Goal: Task Accomplishment & Management: Manage account settings

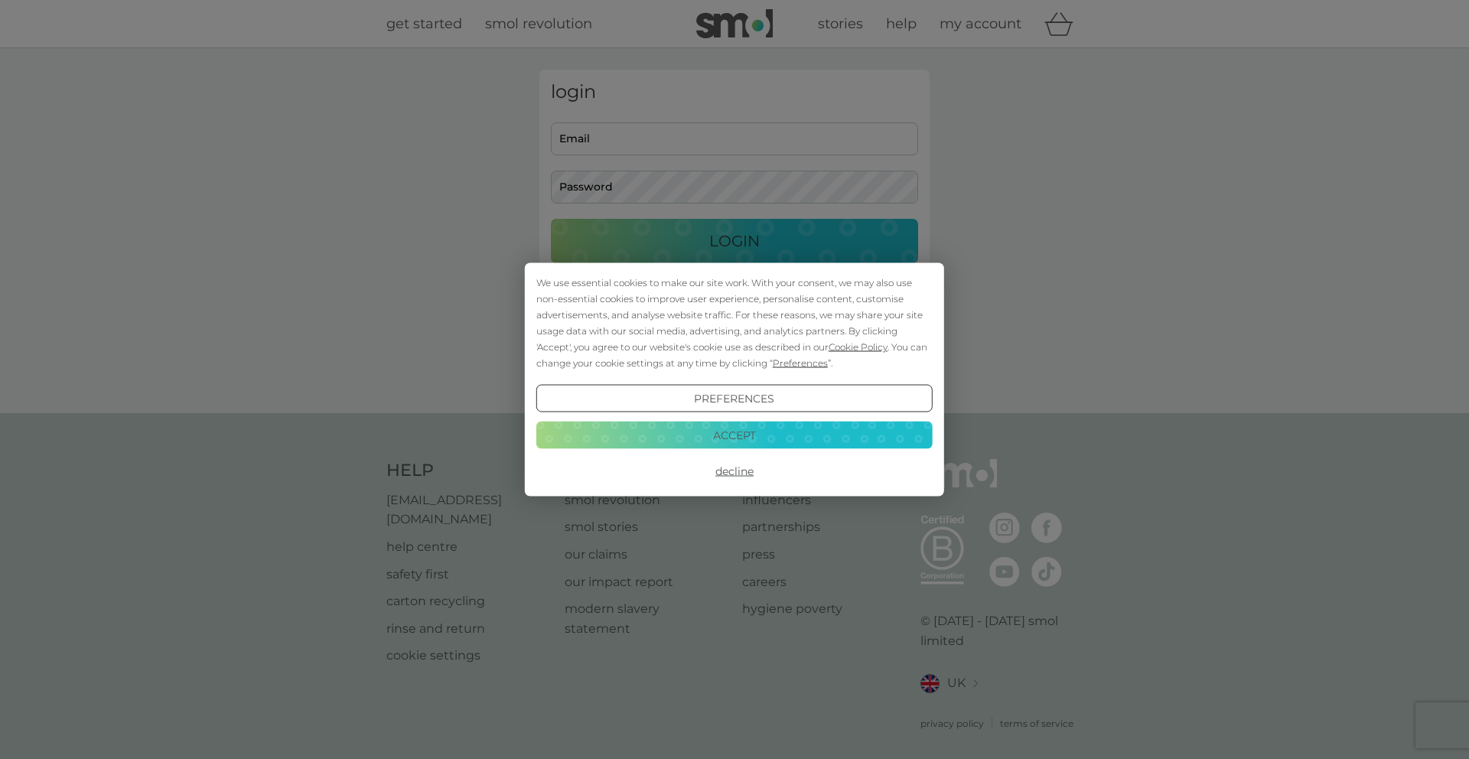
click at [731, 436] on button "Accept" at bounding box center [734, 435] width 396 height 28
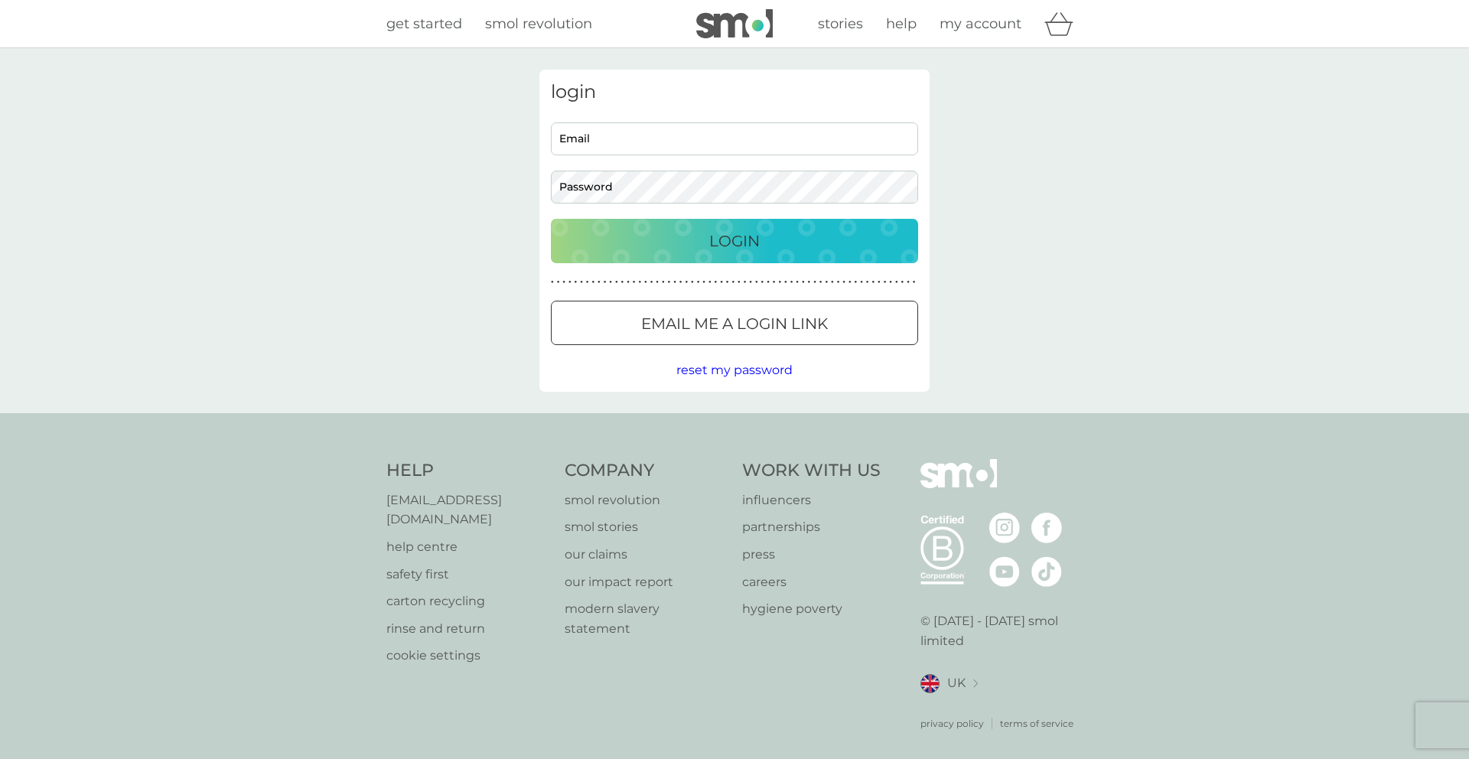
click at [731, 246] on p "Login" at bounding box center [734, 241] width 50 height 24
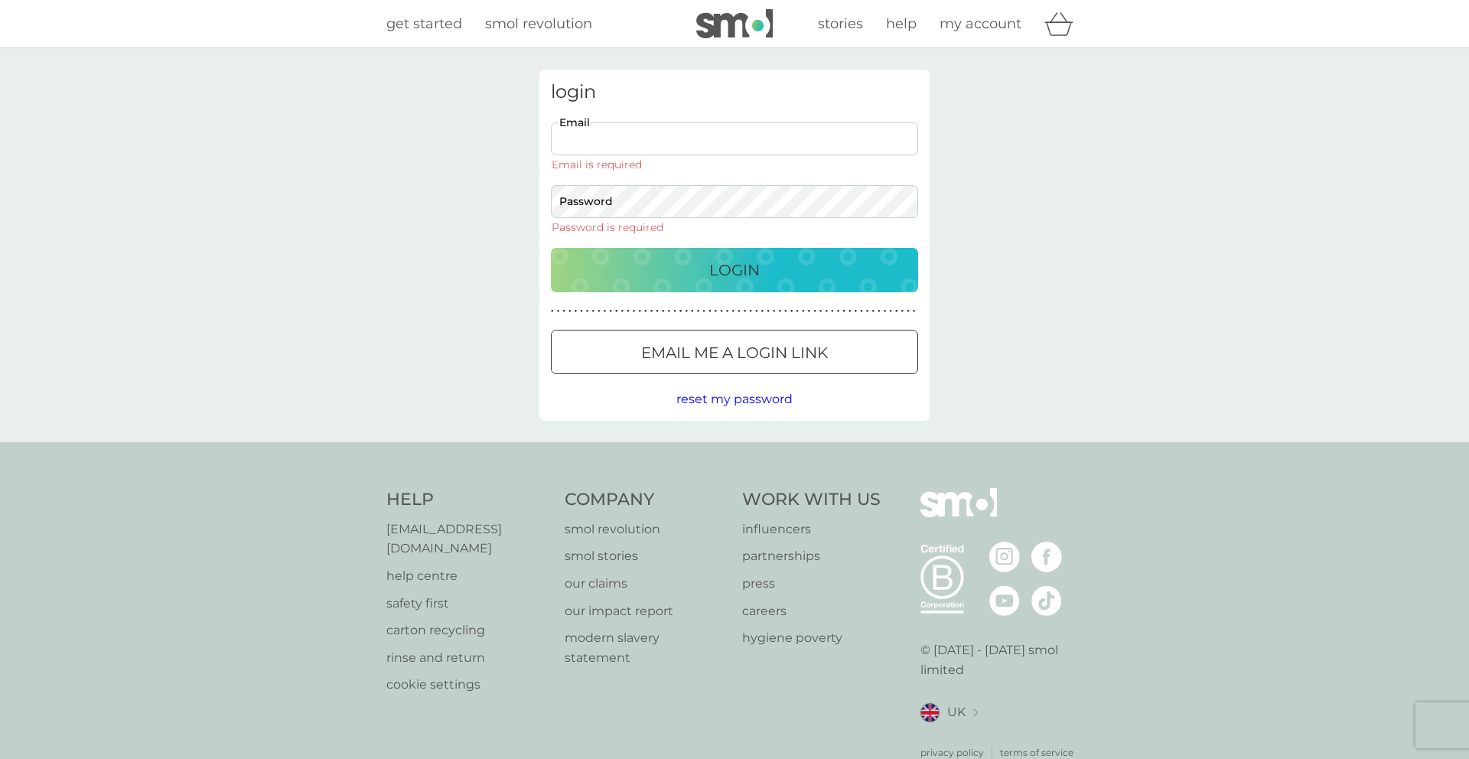
click at [686, 142] on input "Email" at bounding box center [734, 138] width 367 height 33
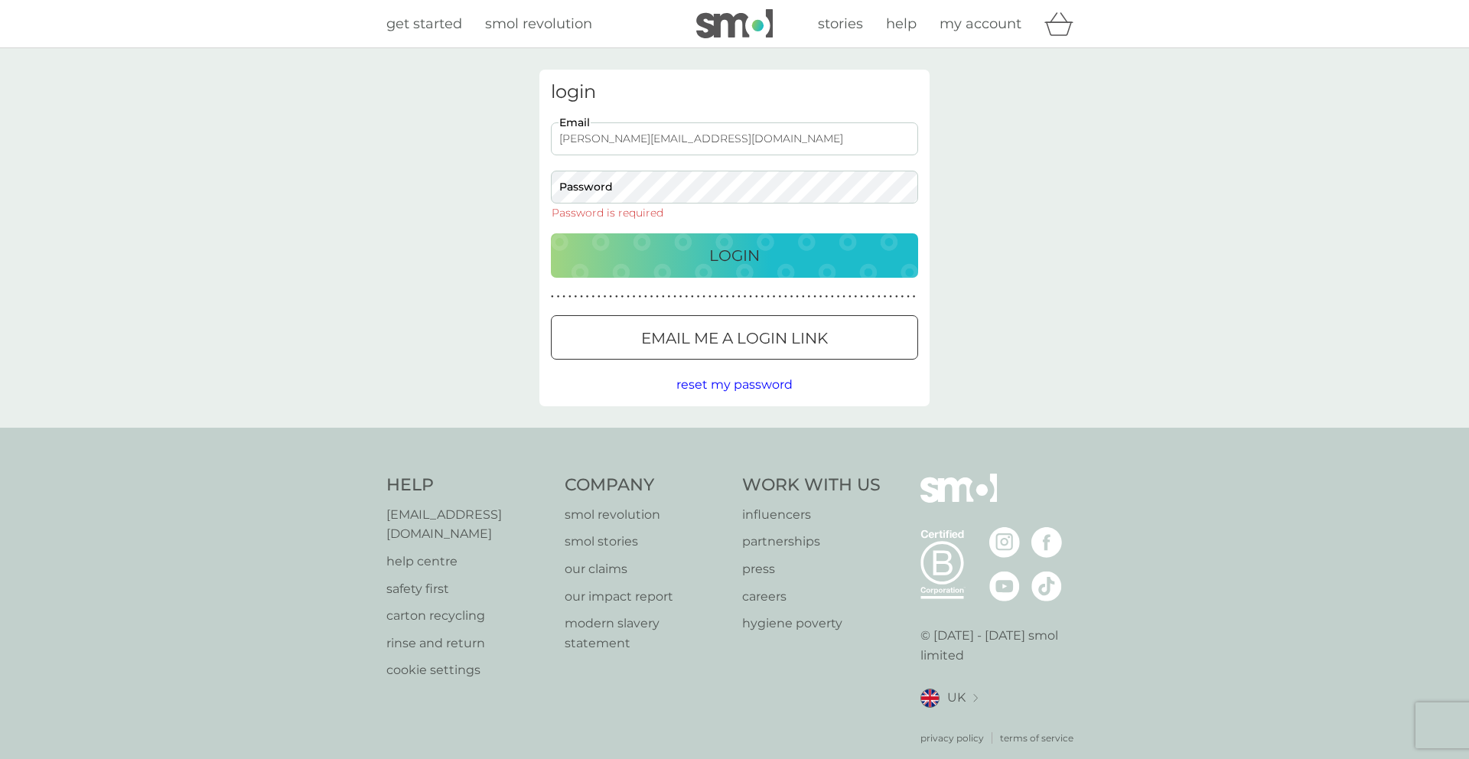
drag, startPoint x: 740, startPoint y: 136, endPoint x: 513, endPoint y: 131, distance: 226.5
click at [513, 131] on div "login elaine@serif-consulting.com Email Password Password is required Login ● ●…" at bounding box center [734, 237] width 1469 height 379
type input "elaine@quoteonsite.com"
drag, startPoint x: 575, startPoint y: 128, endPoint x: 796, endPoint y: 146, distance: 221.1
click at [575, 128] on input "elaine@quoteonsite.com" at bounding box center [734, 138] width 367 height 33
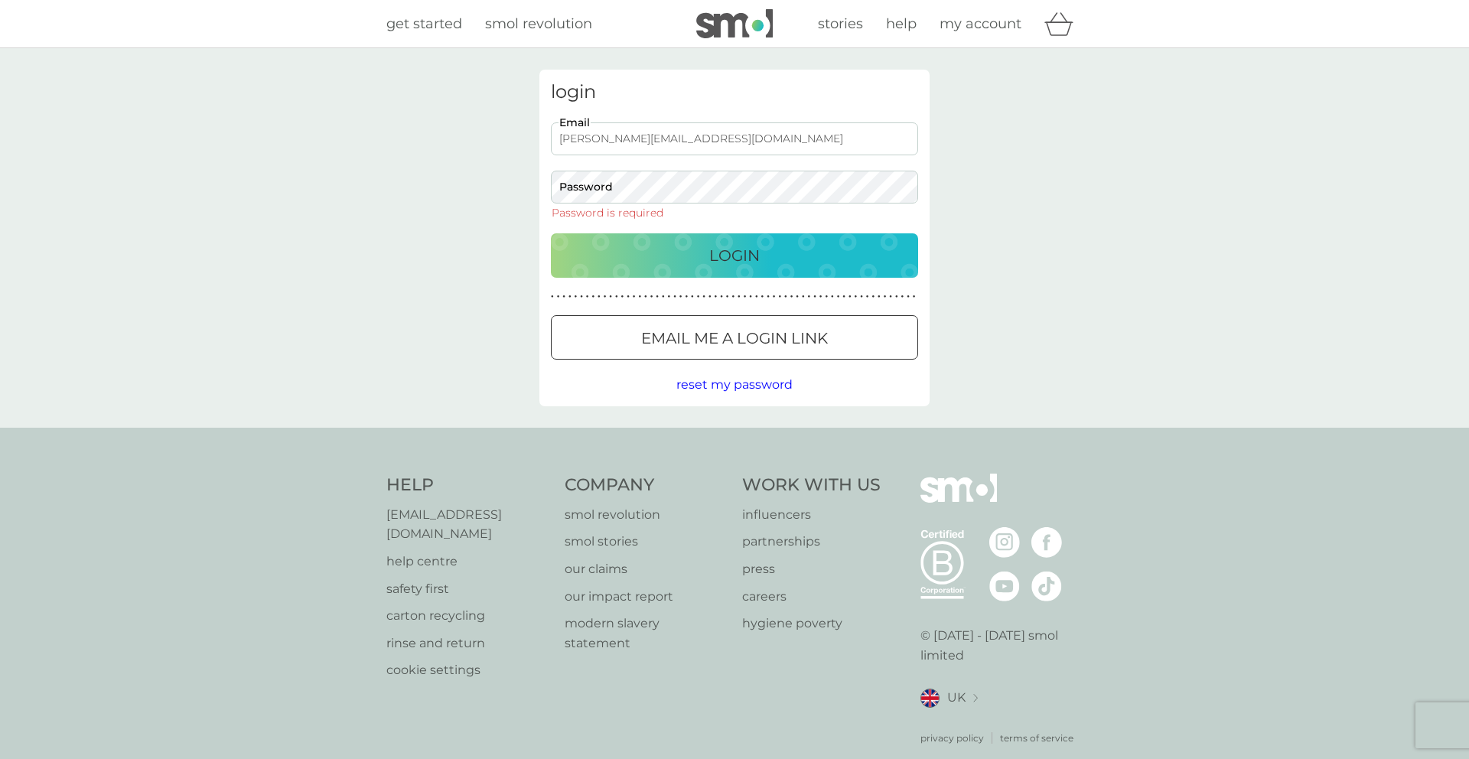
drag, startPoint x: 714, startPoint y: 135, endPoint x: 418, endPoint y: 126, distance: 296.2
click at [418, 126] on div "login elaine@quoteonsite.com Email Password Password is required Login ● ● ● ● …" at bounding box center [734, 237] width 1469 height 379
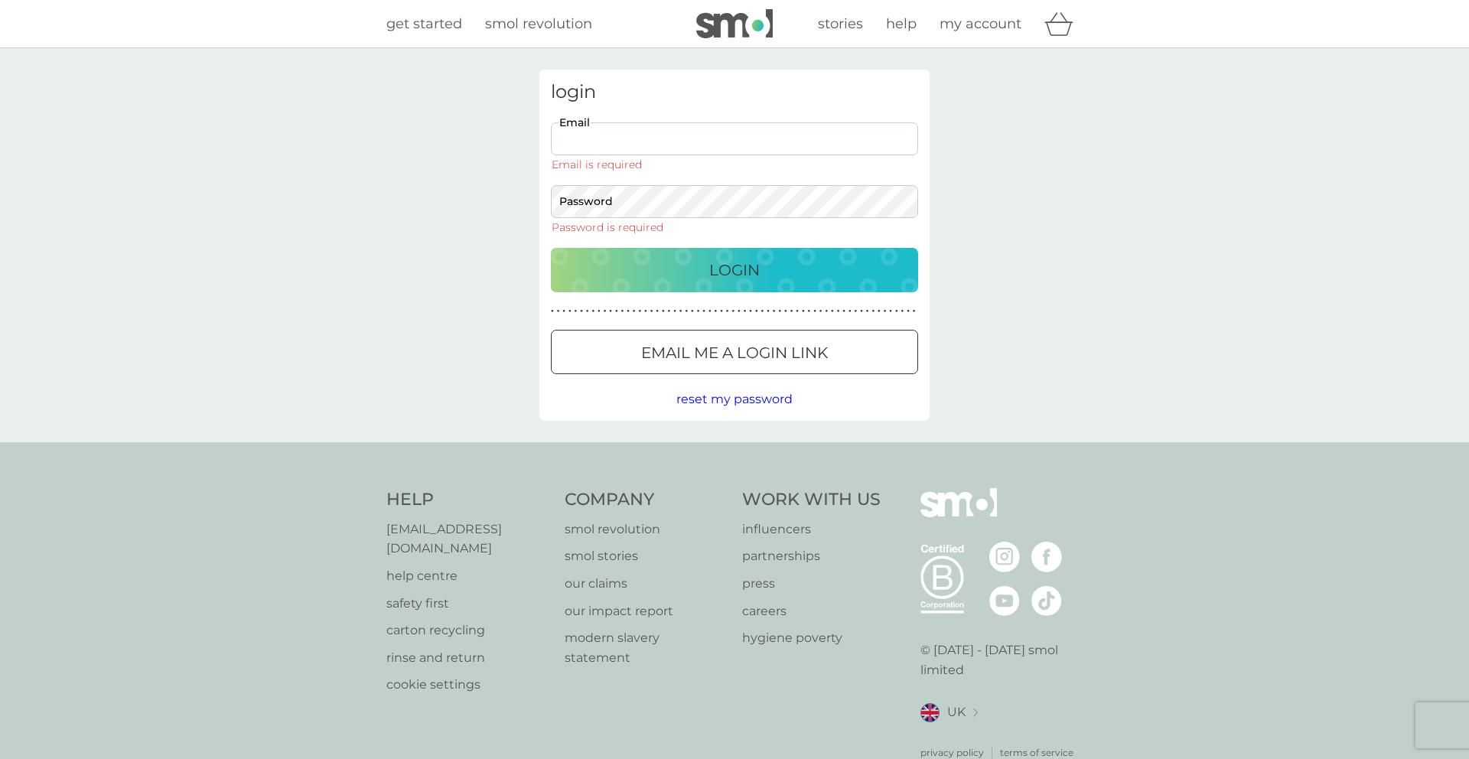
scroll to position [21, 0]
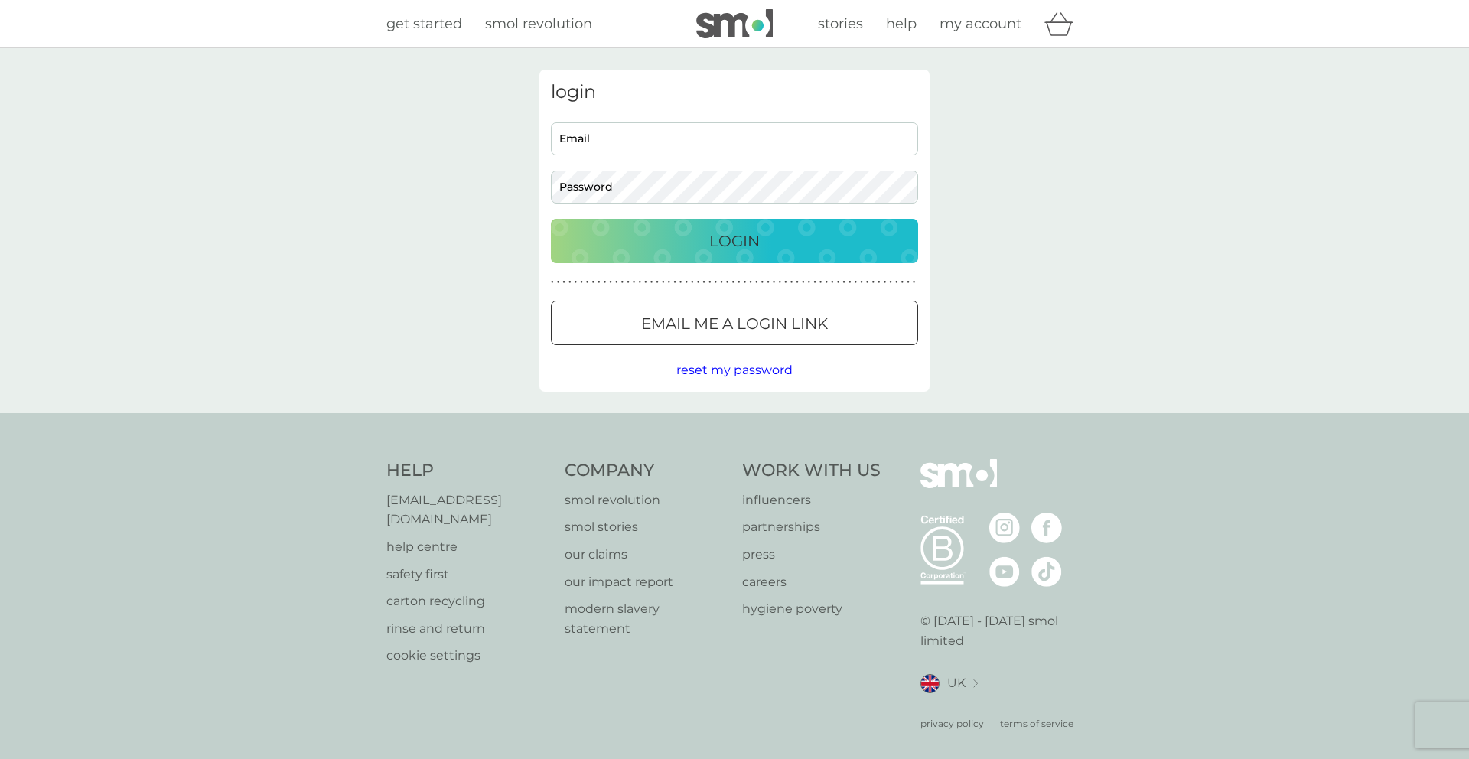
click at [669, 138] on input "Email" at bounding box center [734, 138] width 367 height 33
type input "elaine@quoteonsite.com"
click at [1139, 158] on div "login elaine@quoteonsite.com Email Password Login ● ● ● ● ● ● ● ● ● ● ● ● ● ● ●…" at bounding box center [734, 230] width 1469 height 365
click at [645, 137] on input "elaine@quoteonsite.com" at bounding box center [734, 138] width 367 height 33
click at [571, 135] on input "elaine@quoteonsite.com" at bounding box center [734, 138] width 367 height 33
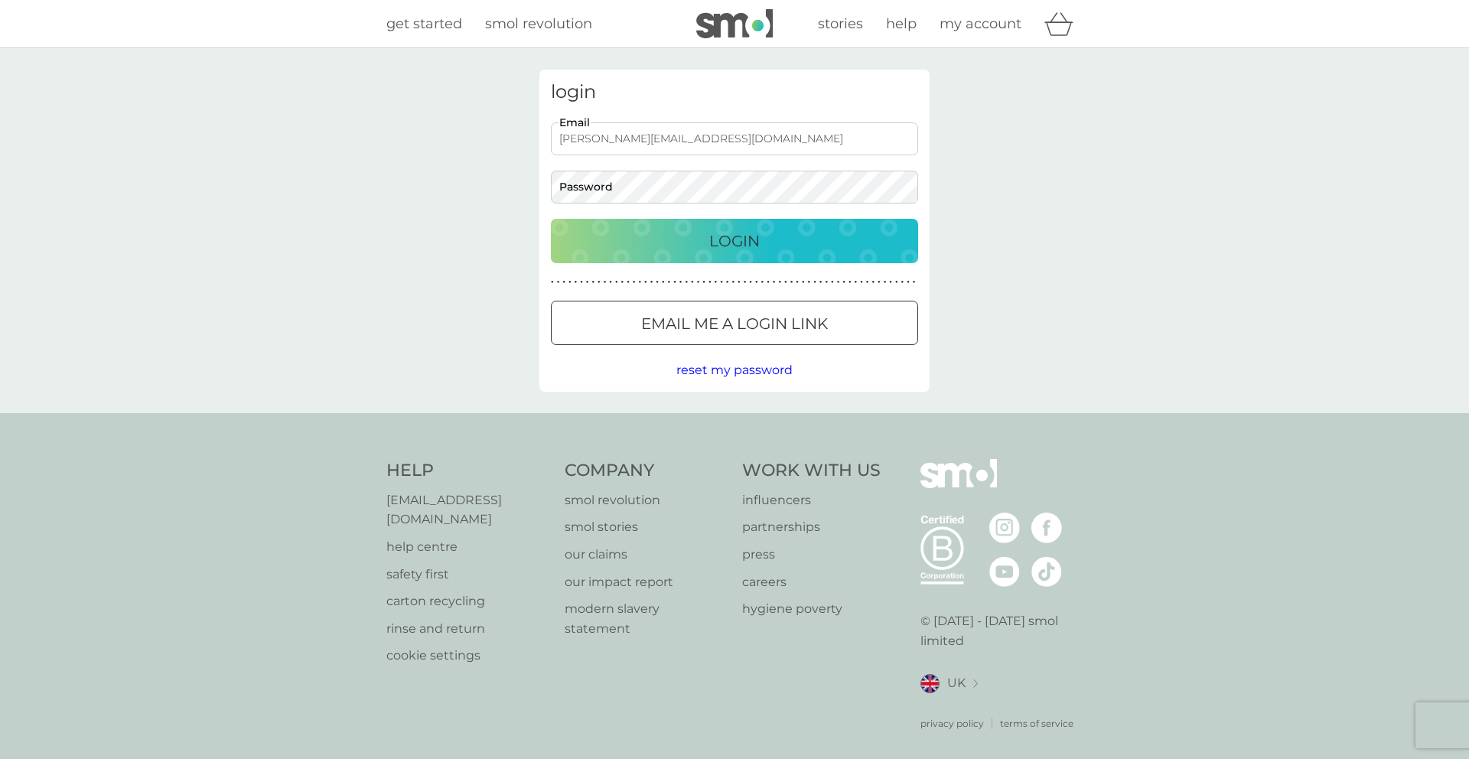
drag, startPoint x: 732, startPoint y: 138, endPoint x: 532, endPoint y: 132, distance: 200.5
click at [532, 132] on div "login elaine@quoteonsite.com Email Password Login ● ● ● ● ● ● ● ● ● ● ● ● ● ● ●…" at bounding box center [734, 231] width 413 height 322
drag, startPoint x: 997, startPoint y: 269, endPoint x: 996, endPoint y: 278, distance: 9.2
click at [996, 269] on div "login elaine@quoteonsite.com Email Password Login ● ● ● ● ● ● ● ● ● ● ● ● ● ● ●…" at bounding box center [734, 230] width 1469 height 365
drag, startPoint x: 691, startPoint y: 136, endPoint x: 630, endPoint y: 141, distance: 60.6
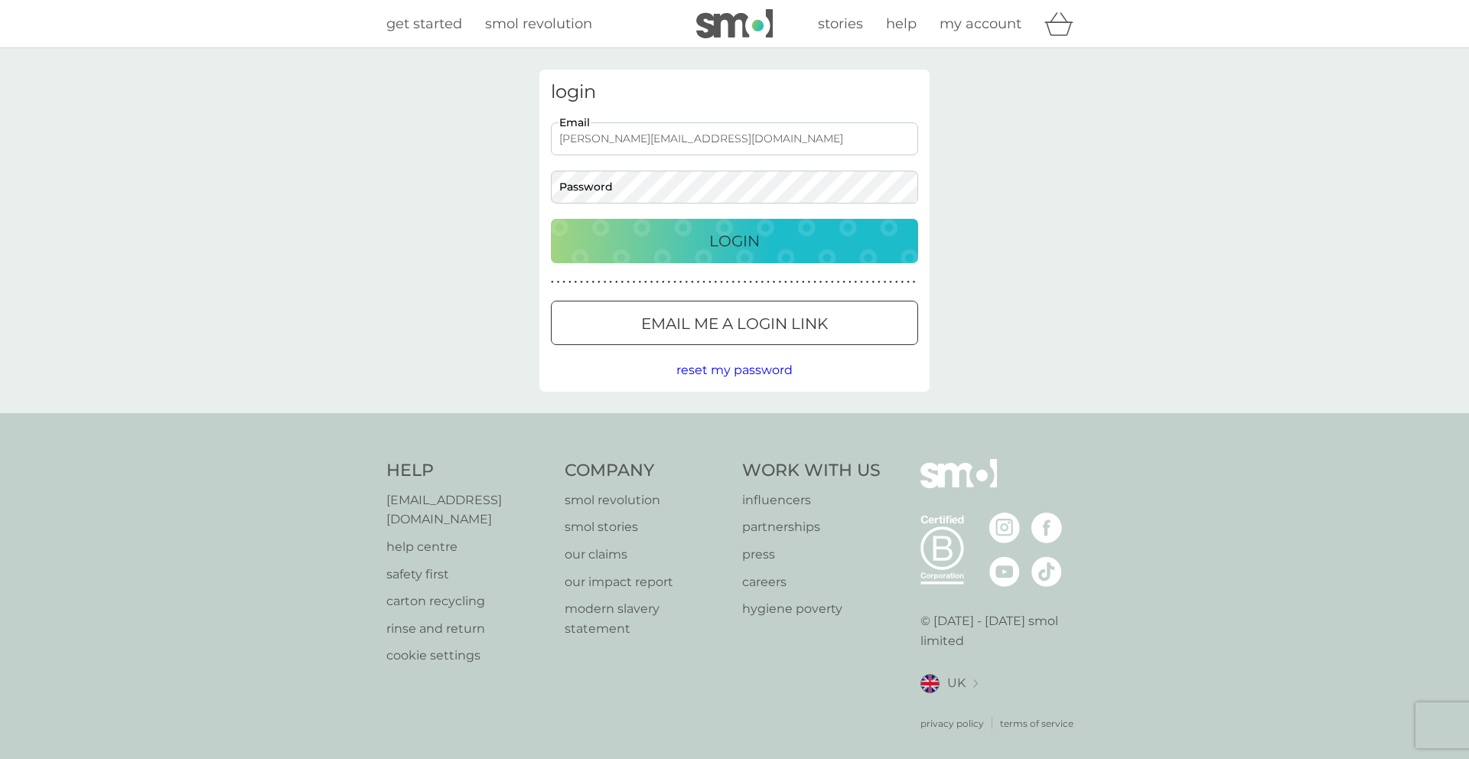
click at [517, 131] on div "login elaine@quoteonsite.com Email Password Login ● ● ● ● ● ● ● ● ● ● ● ● ● ● ●…" at bounding box center [734, 230] width 1469 height 365
drag, startPoint x: 1063, startPoint y: 167, endPoint x: 904, endPoint y: 298, distance: 205.4
click at [1063, 167] on div "login elaine@quoteonsite.com Email Password Login ● ● ● ● ● ● ● ● ● ● ● ● ● ● ●…" at bounding box center [734, 230] width 1469 height 365
click at [720, 327] on div at bounding box center [734, 324] width 55 height 16
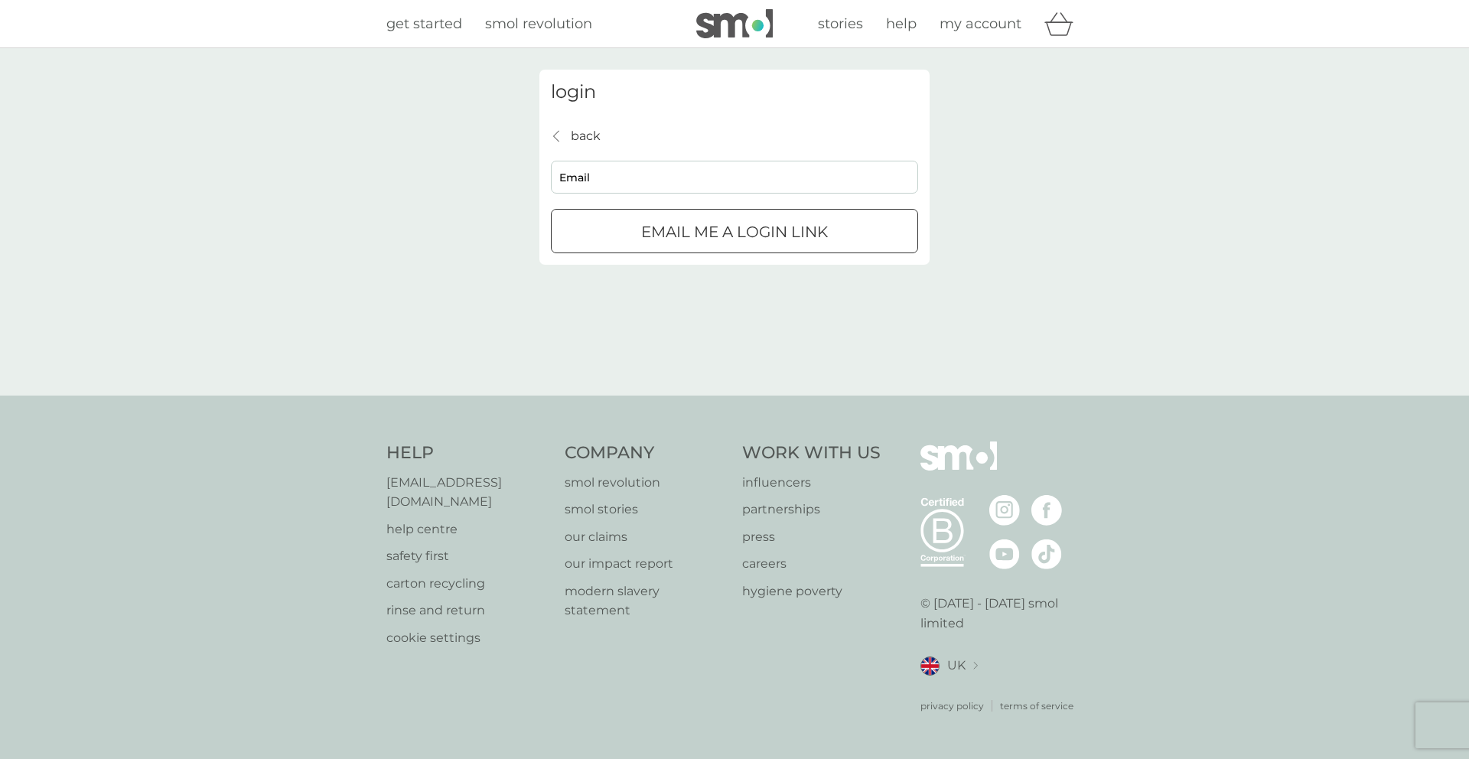
click at [584, 171] on input "Email" at bounding box center [734, 177] width 367 height 33
type input "elaine@quoteonsite.com"
click at [696, 240] on p "Email me a login link" at bounding box center [734, 232] width 187 height 24
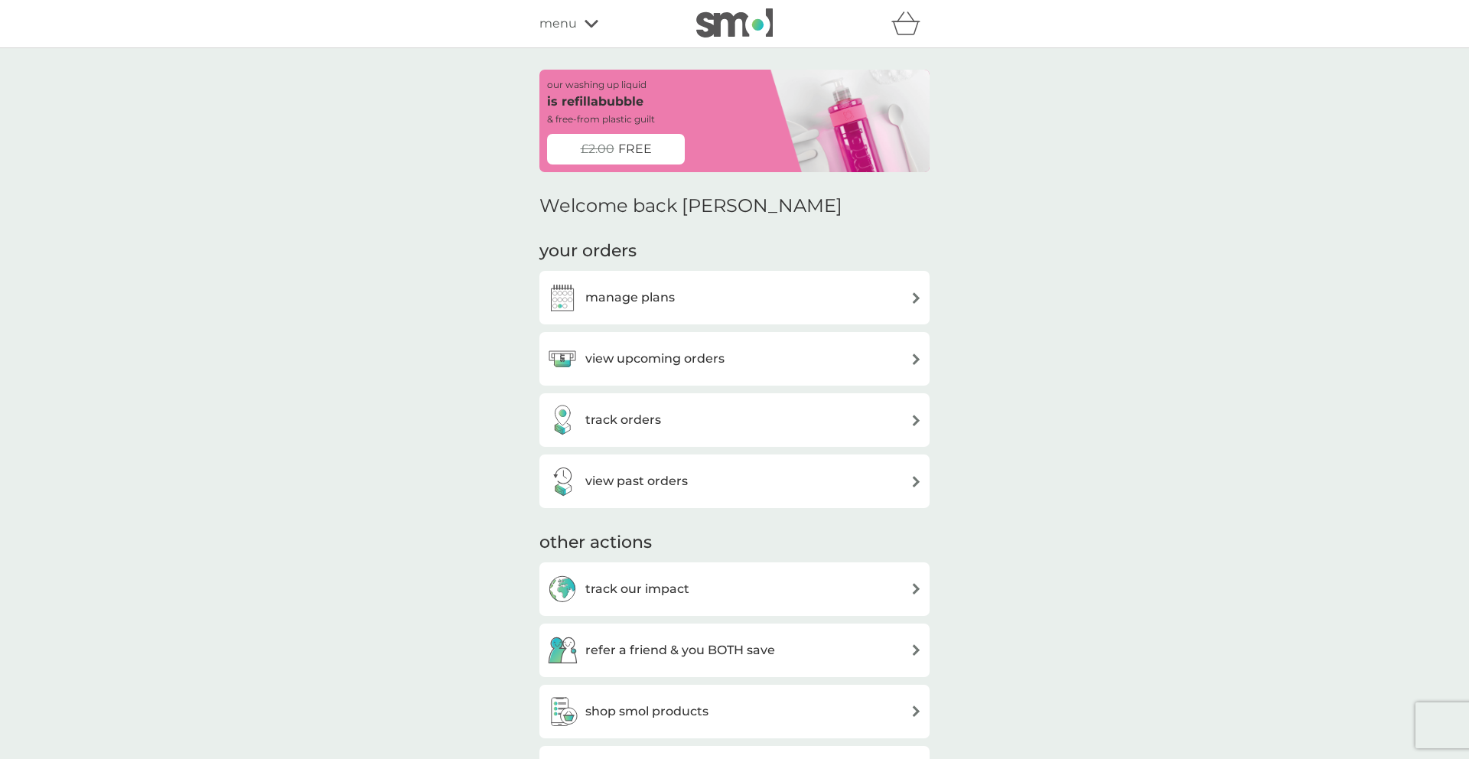
click at [682, 297] on div "manage plans" at bounding box center [734, 297] width 375 height 31
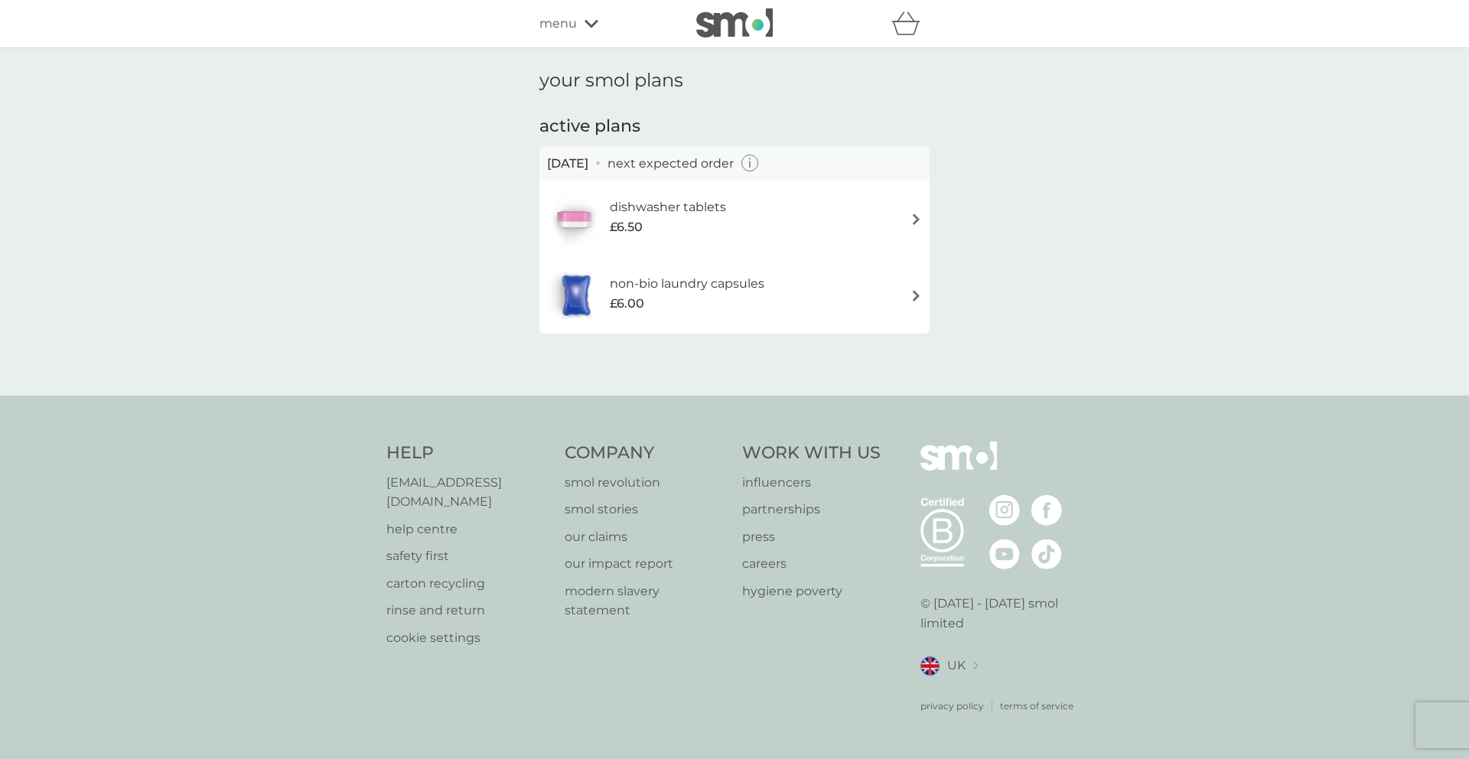
click at [712, 215] on h6 "dishwasher tablets" at bounding box center [668, 207] width 116 height 20
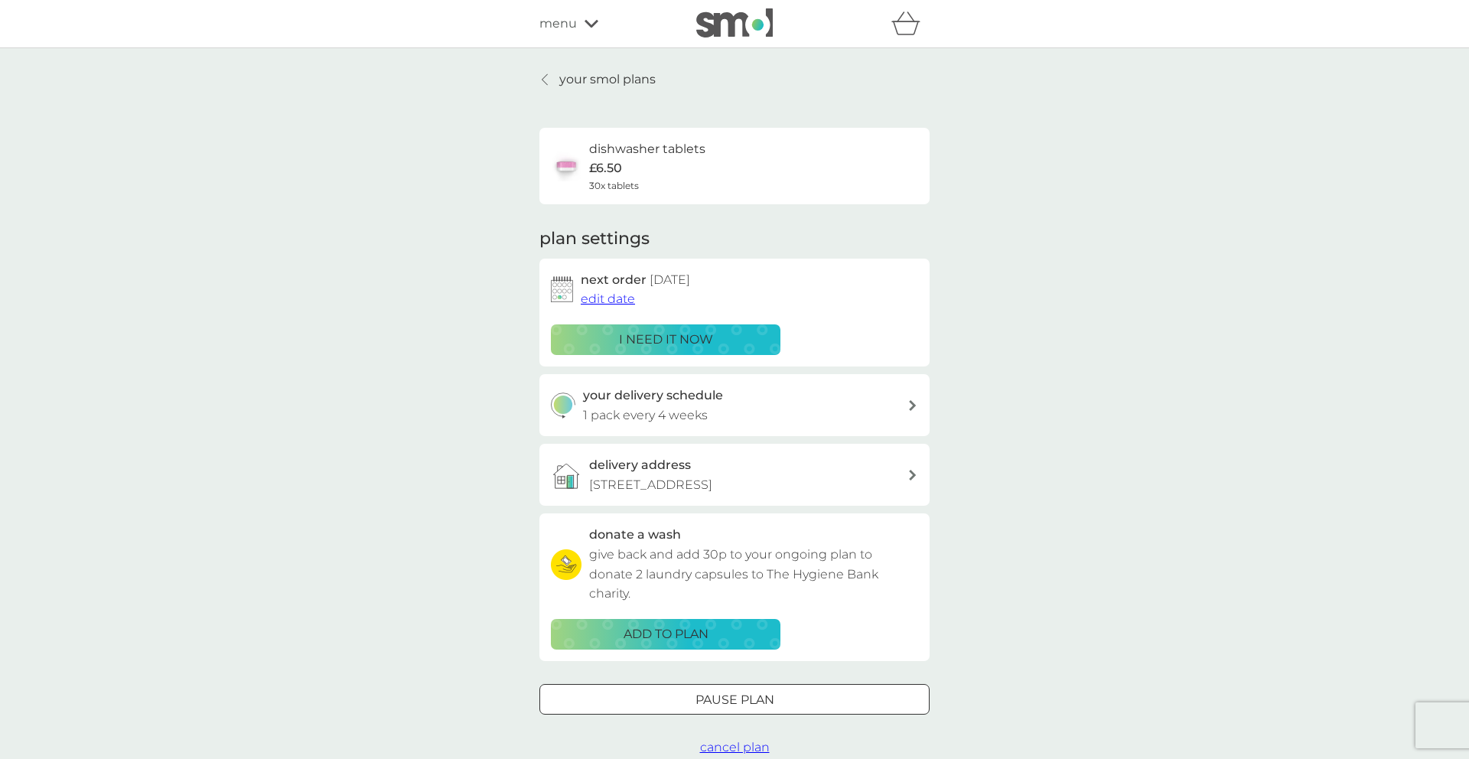
click at [565, 76] on p "your smol plans" at bounding box center [607, 80] width 96 height 20
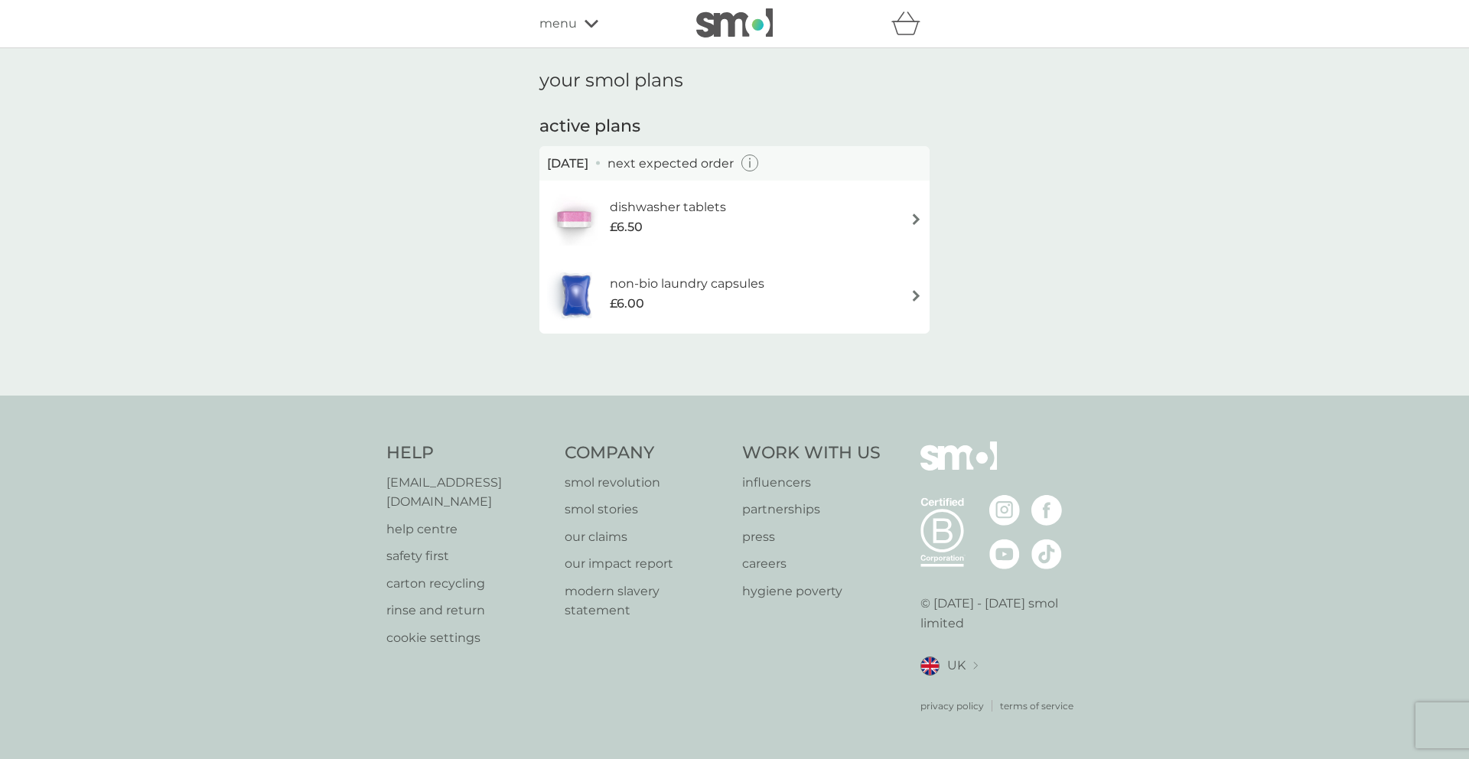
click at [742, 287] on h6 "non-bio laundry capsules" at bounding box center [687, 284] width 155 height 20
click at [751, 163] on icon "button" at bounding box center [750, 164] width 2 height 7
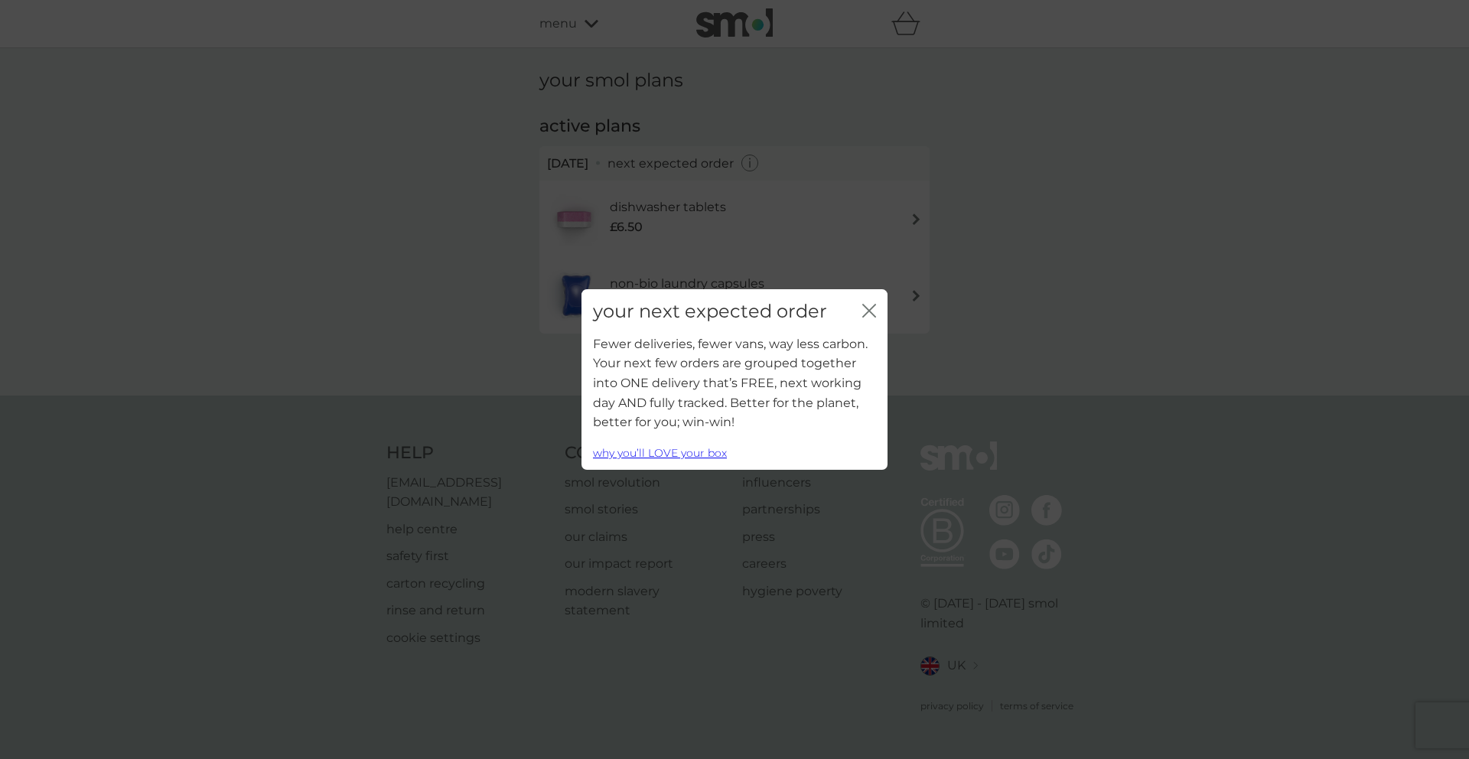
click at [870, 307] on icon "close" at bounding box center [869, 311] width 14 height 14
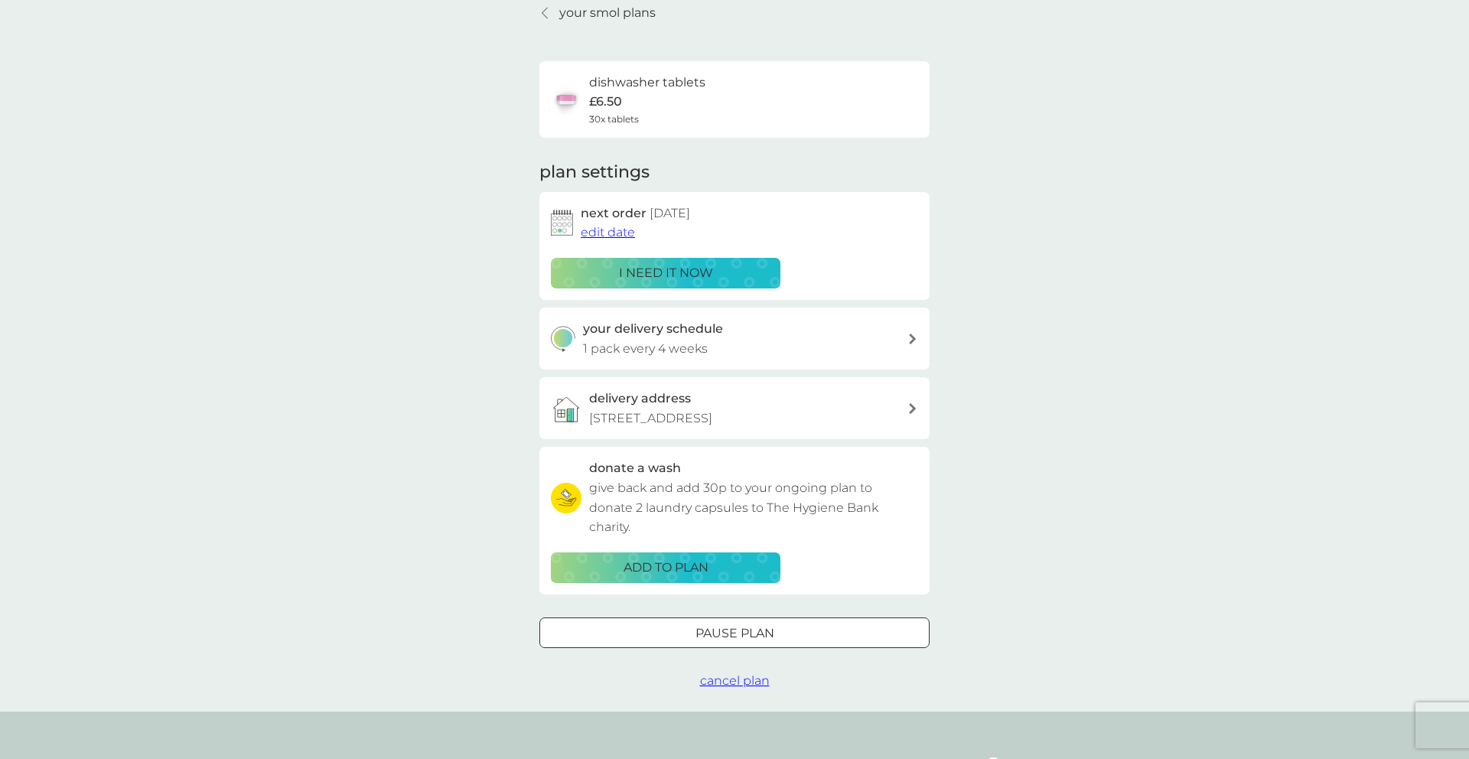
scroll to position [68, 0]
click at [733, 346] on div "your delivery schedule 1 pack every 4 weeks" at bounding box center [745, 337] width 325 height 39
select select "28"
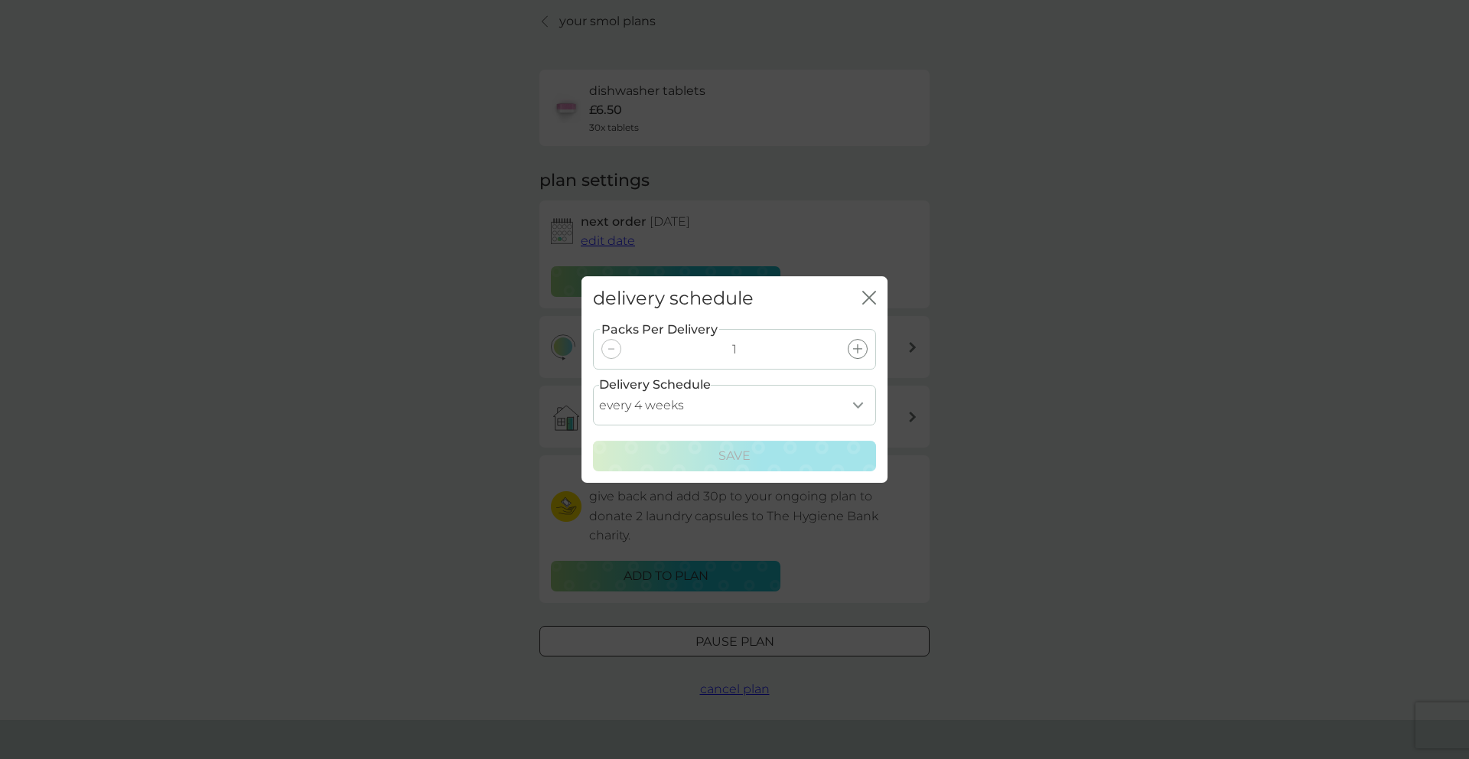
scroll to position [57, 0]
click at [870, 296] on icon "close" at bounding box center [872, 297] width 6 height 12
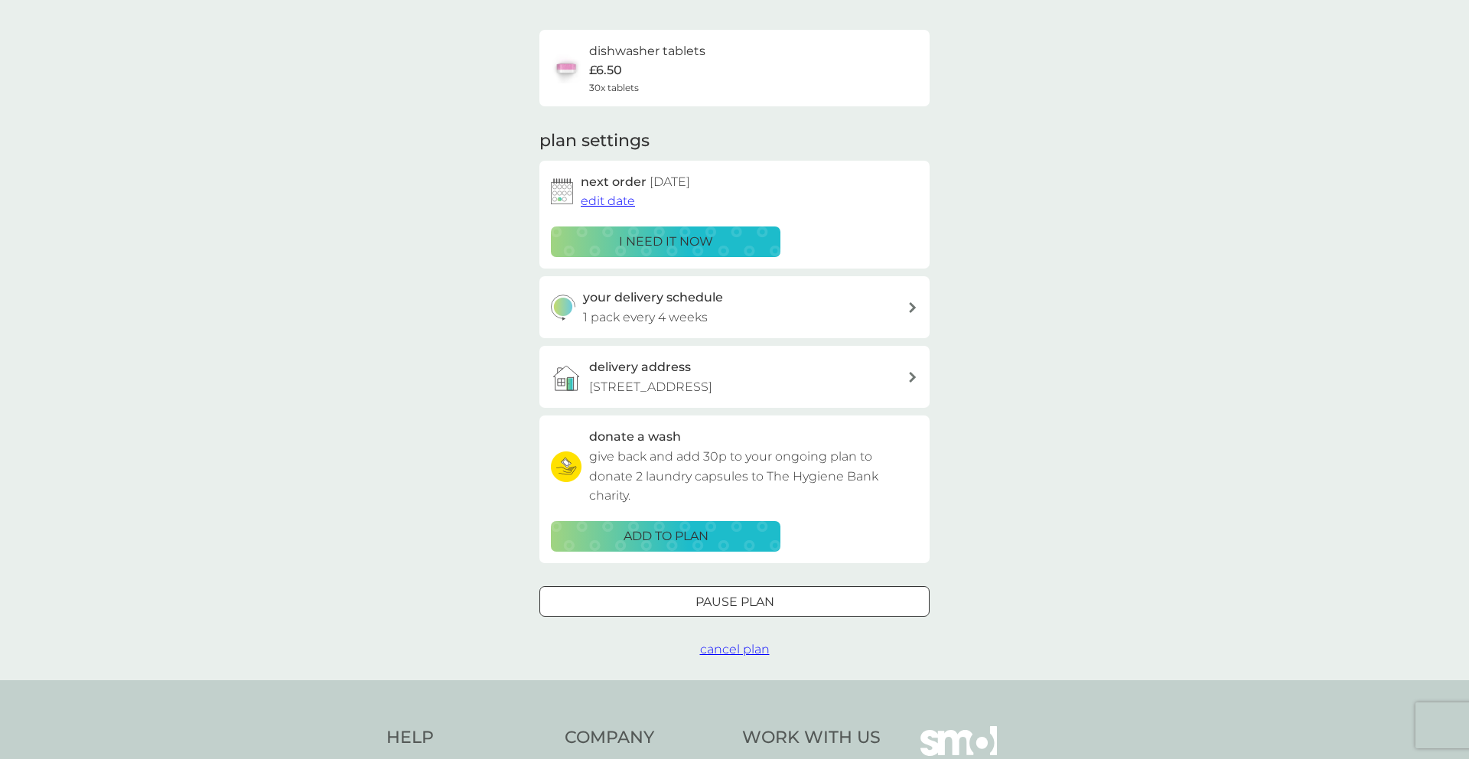
scroll to position [14, 0]
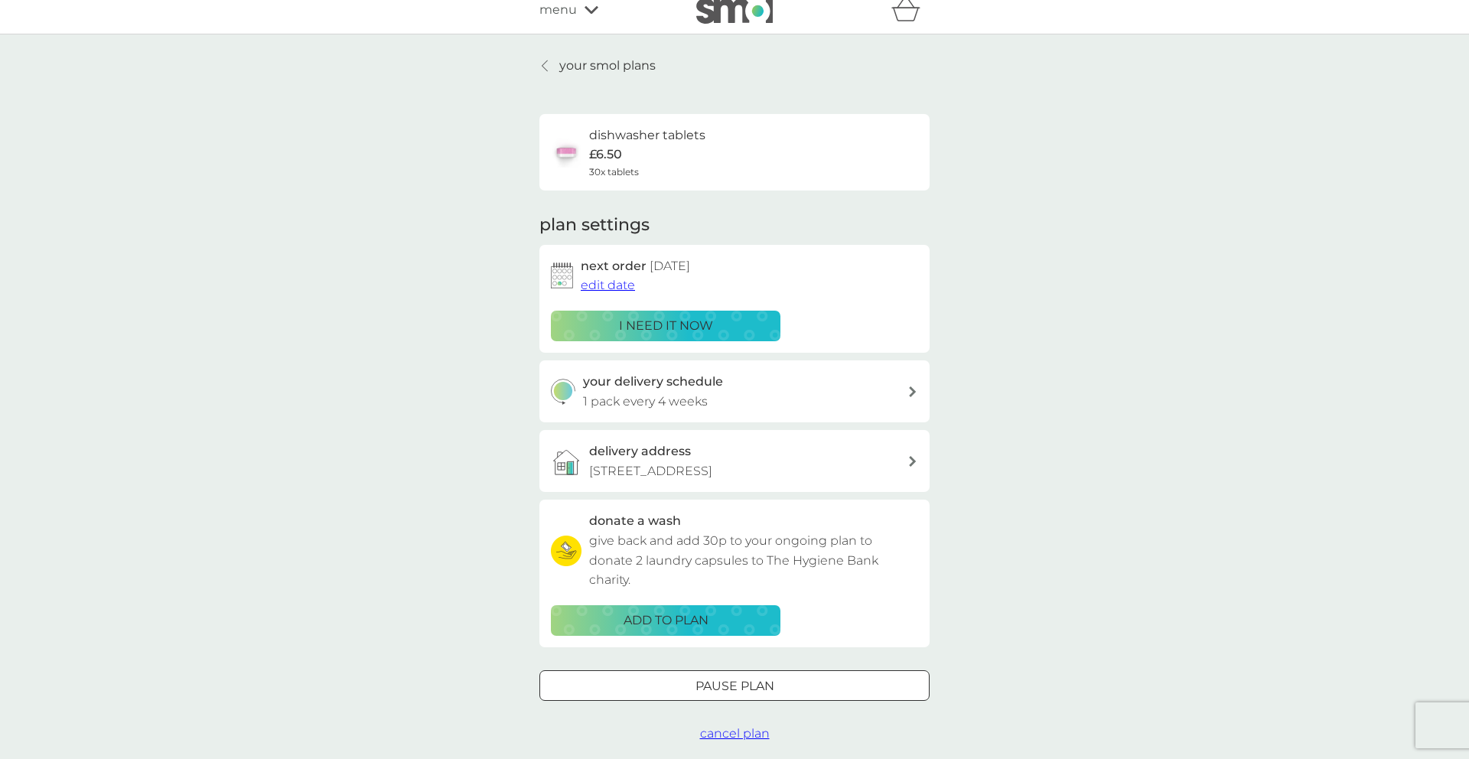
click at [591, 60] on p "your smol plans" at bounding box center [607, 66] width 96 height 20
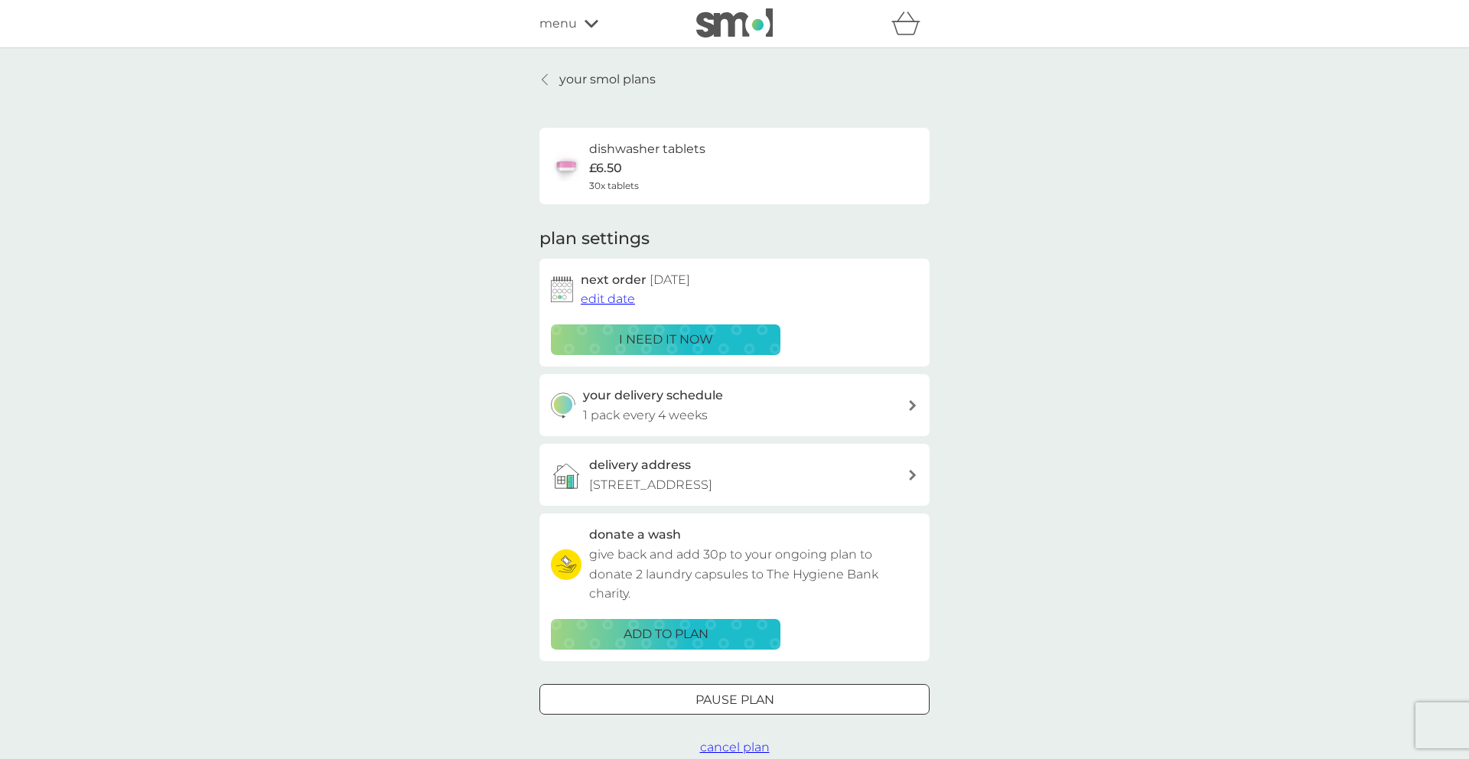
scroll to position [14, 0]
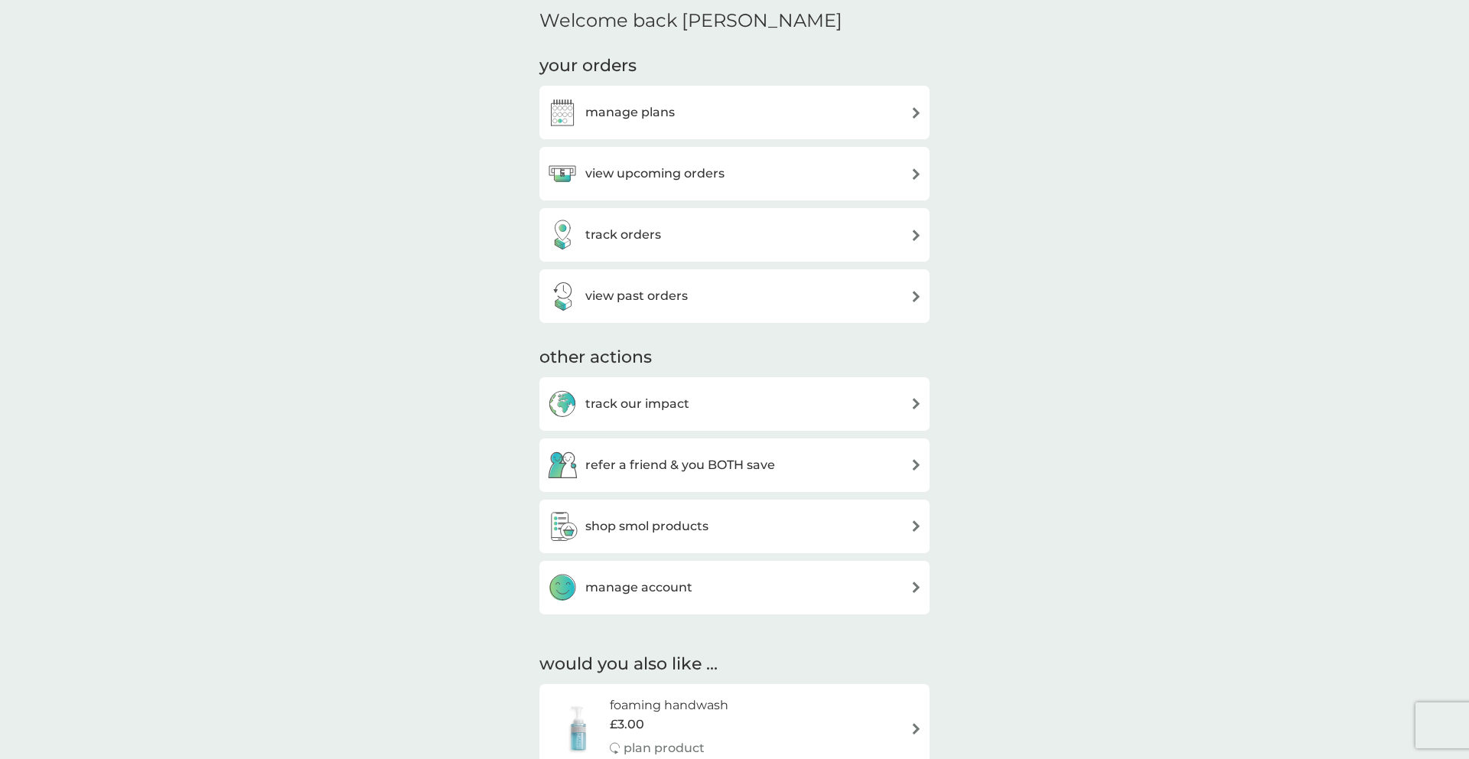
scroll to position [186, 0]
click at [692, 173] on h3 "view upcoming orders" at bounding box center [654, 173] width 139 height 20
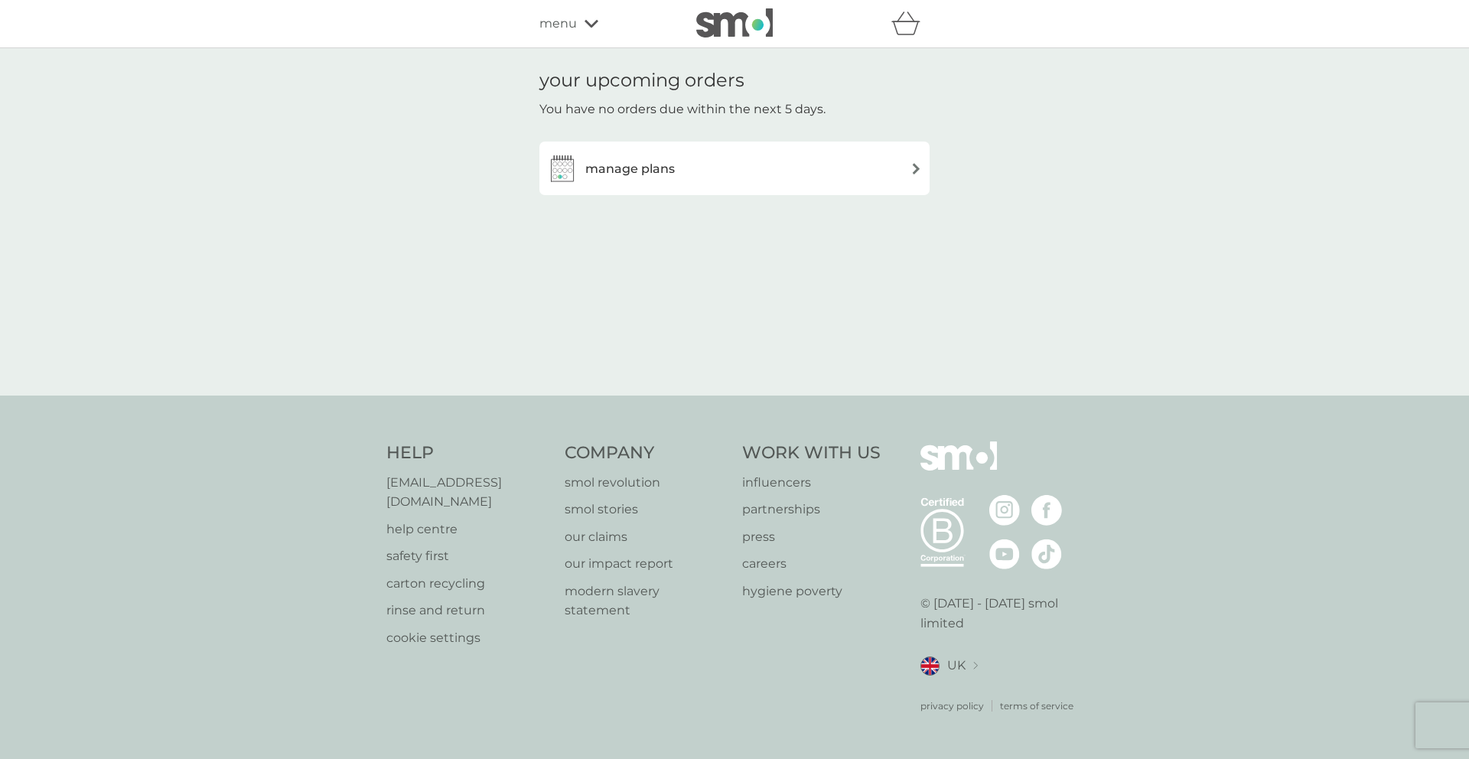
click at [692, 166] on div "manage plans" at bounding box center [734, 168] width 375 height 31
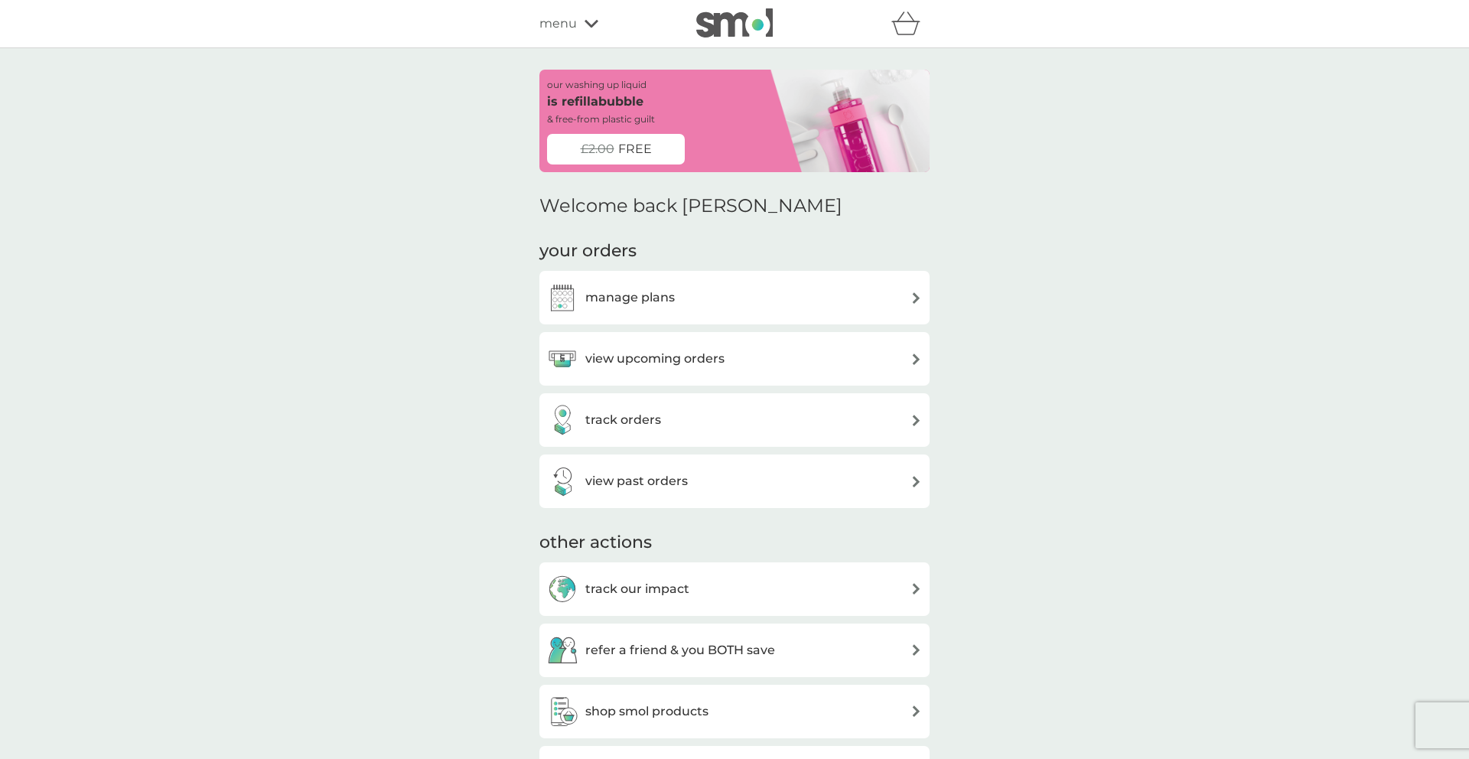
scroll to position [186, 0]
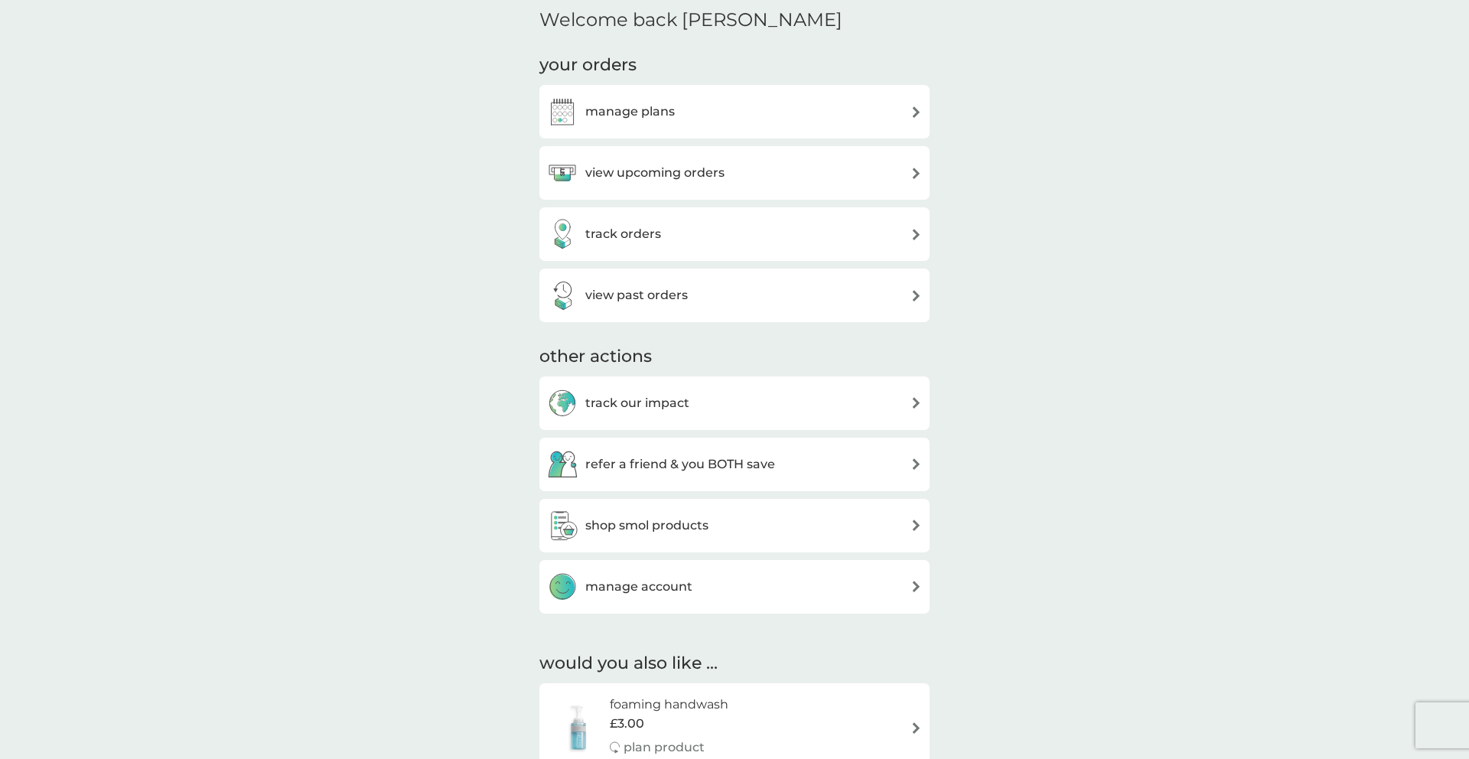
click at [708, 296] on div "view past orders" at bounding box center [734, 295] width 375 height 31
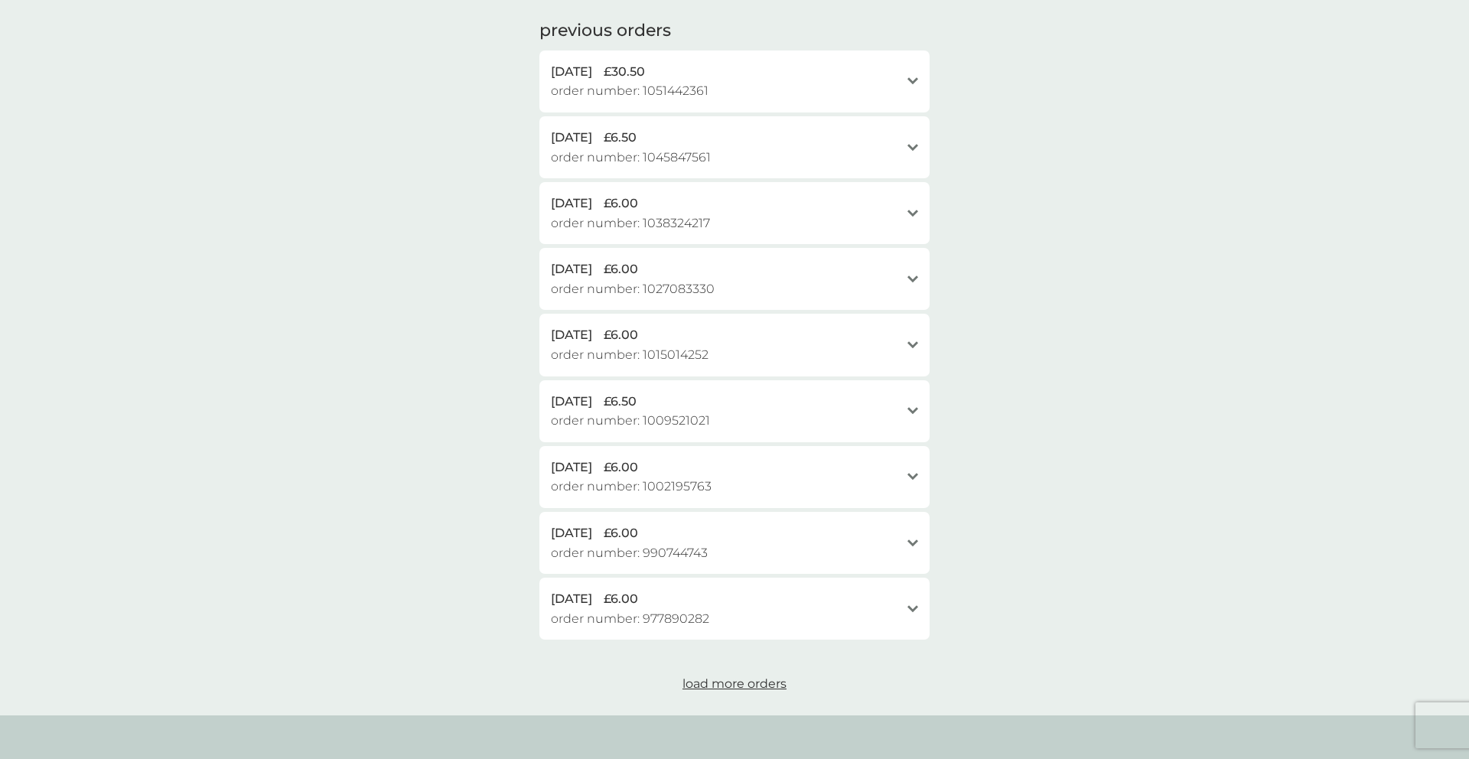
scroll to position [412, 0]
click at [744, 677] on span "load more orders" at bounding box center [734, 683] width 104 height 15
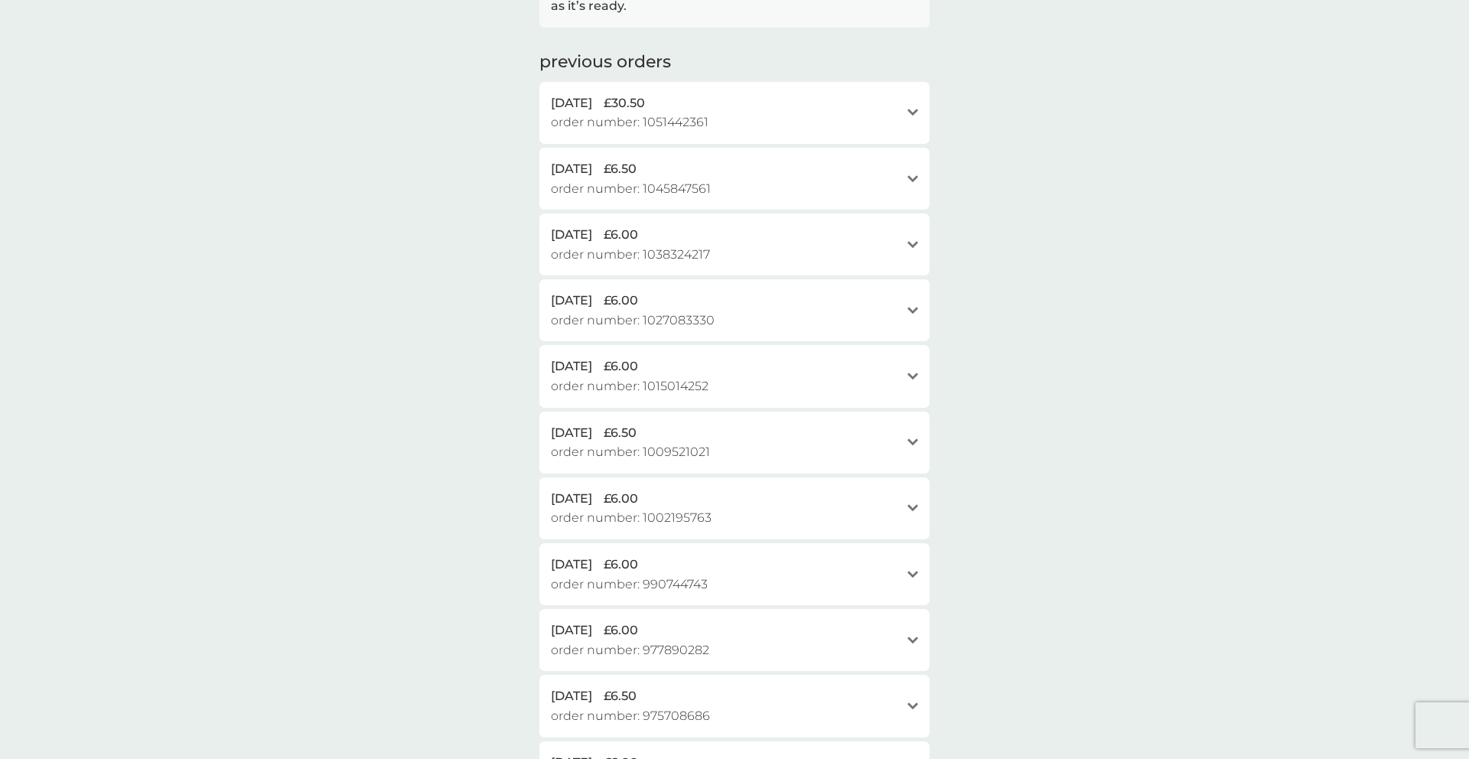
scroll to position [375, 0]
click at [784, 109] on div "[DATE] £30.50" at bounding box center [725, 108] width 349 height 20
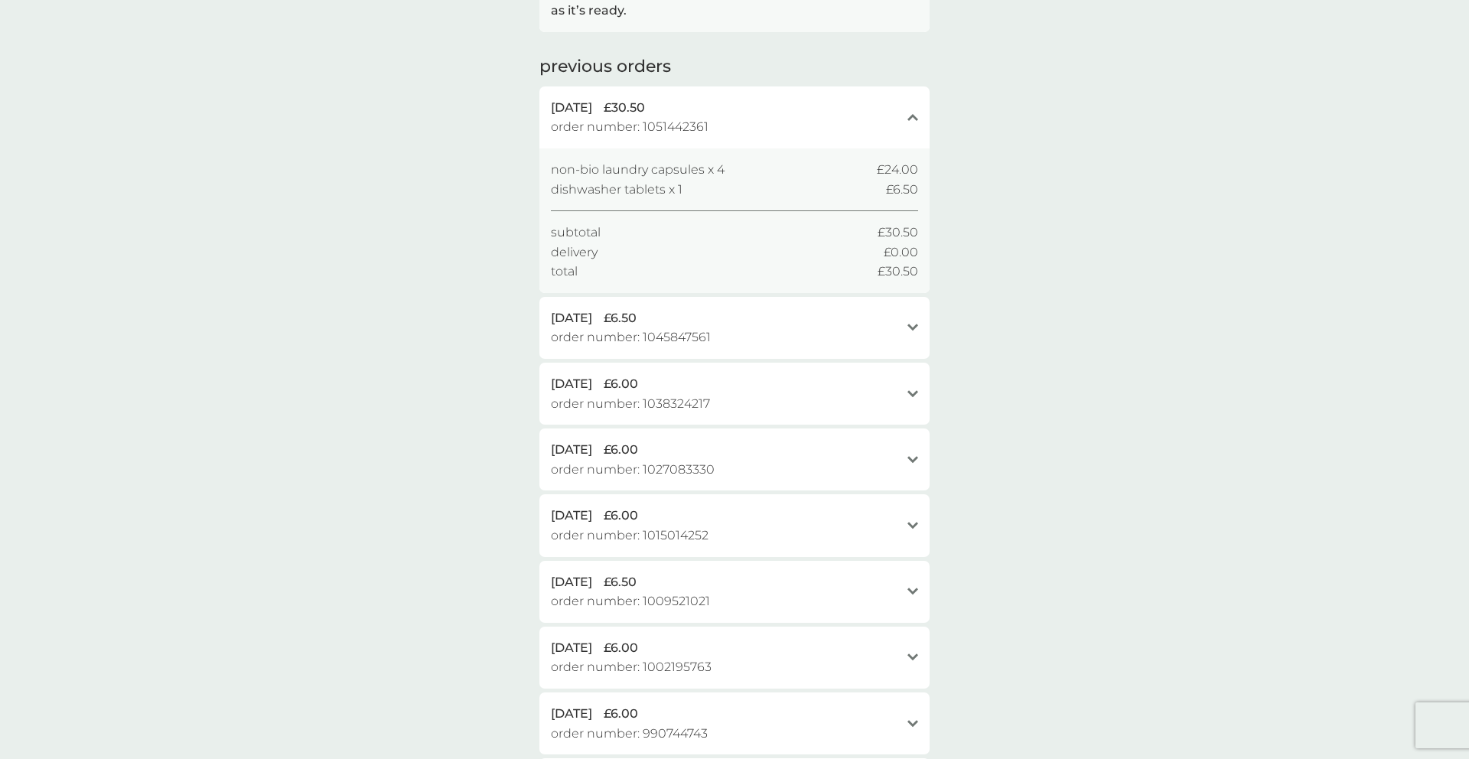
click at [852, 321] on div "[DATE] £6.50" at bounding box center [725, 318] width 349 height 20
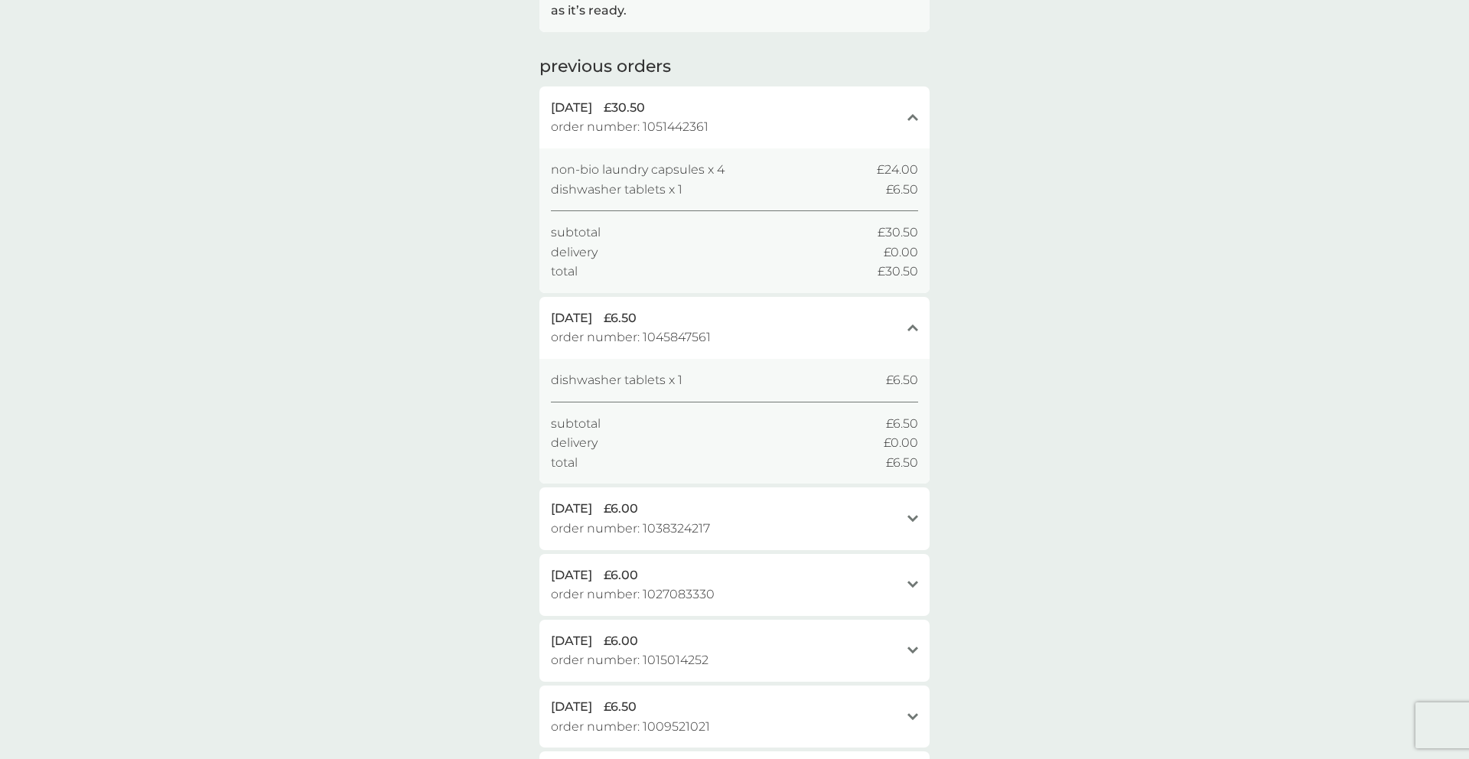
click at [848, 510] on div "[DATE] £6.00" at bounding box center [725, 509] width 349 height 20
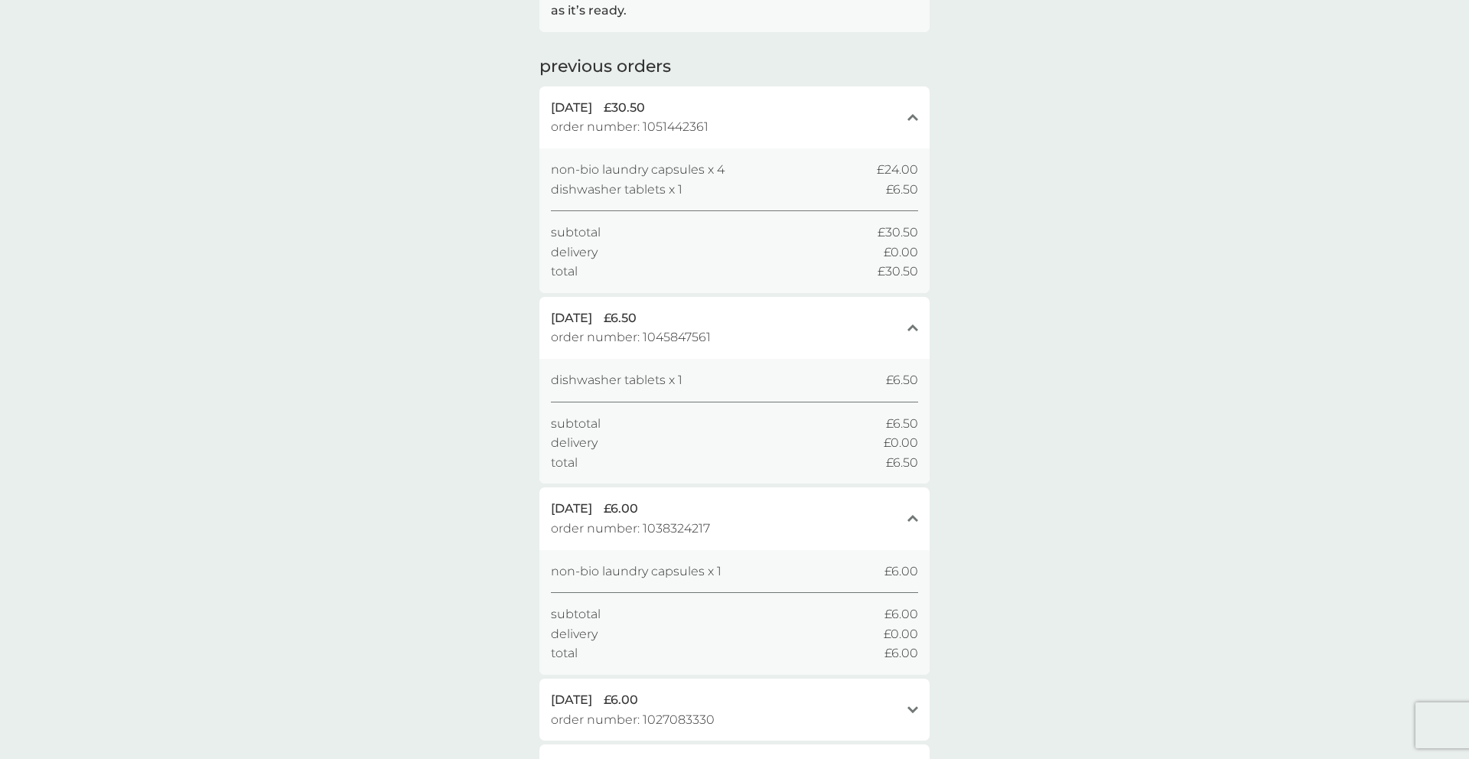
click at [848, 510] on div "[DATE] £6.00" at bounding box center [725, 509] width 349 height 20
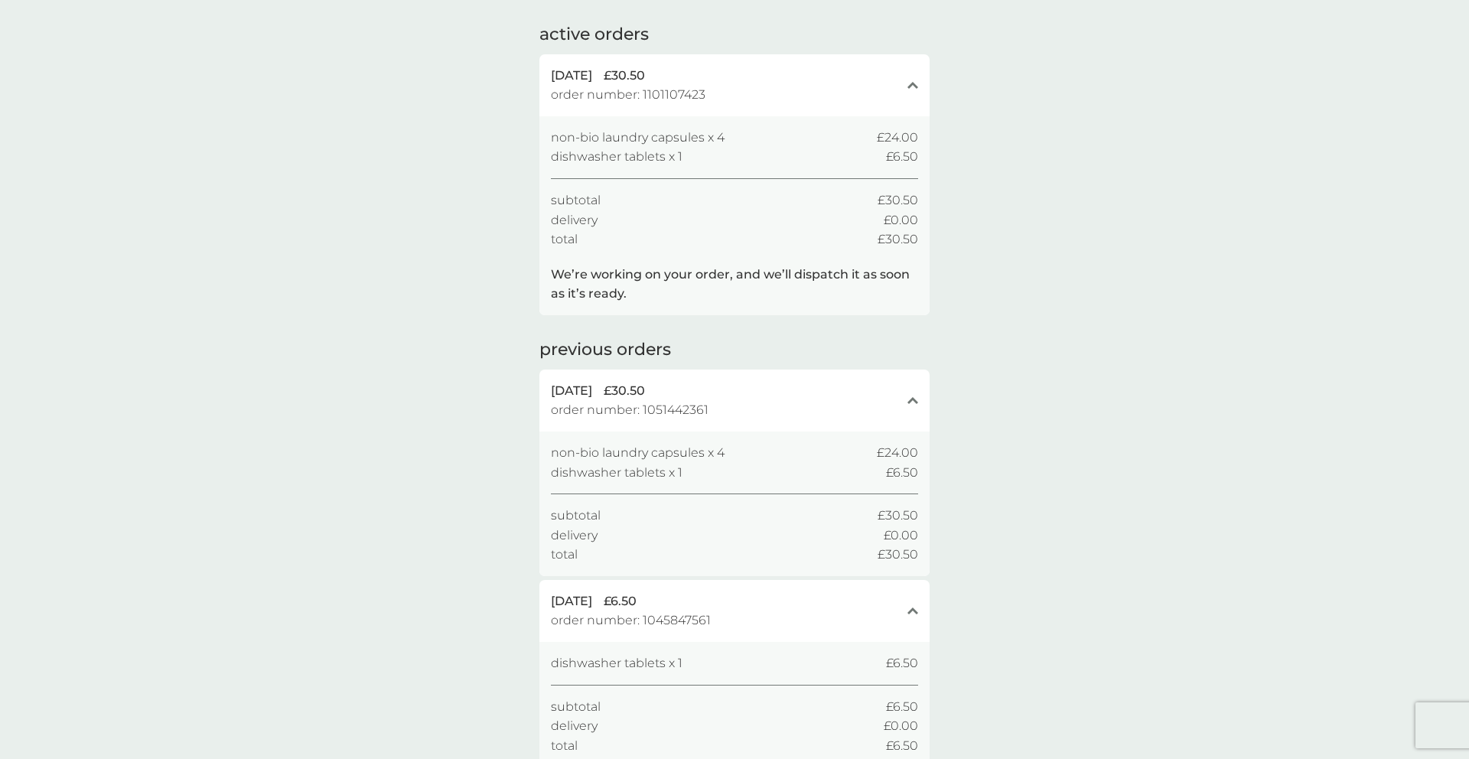
scroll to position [0, 0]
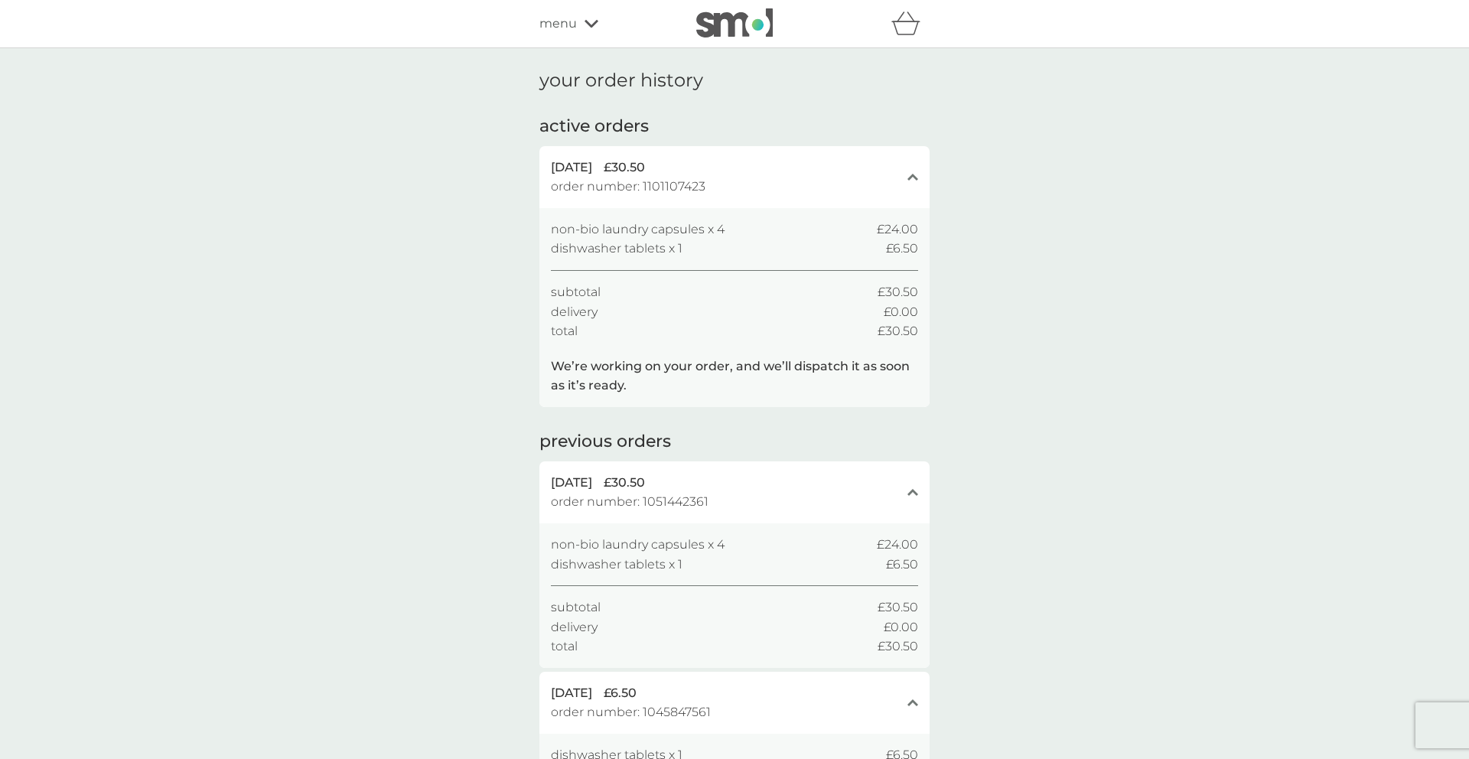
click at [562, 25] on span "menu" at bounding box center [557, 24] width 37 height 20
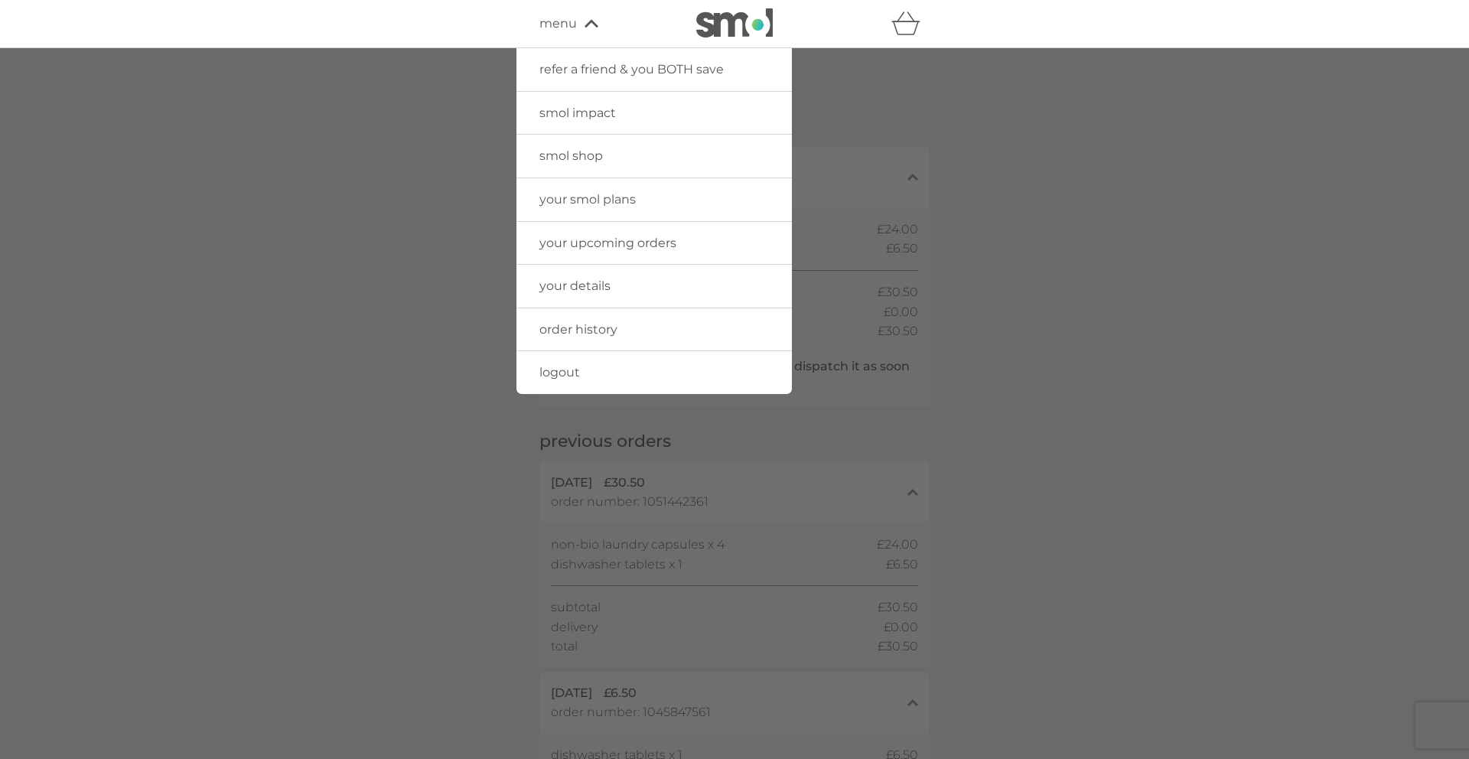
click at [378, 136] on div at bounding box center [734, 427] width 1469 height 759
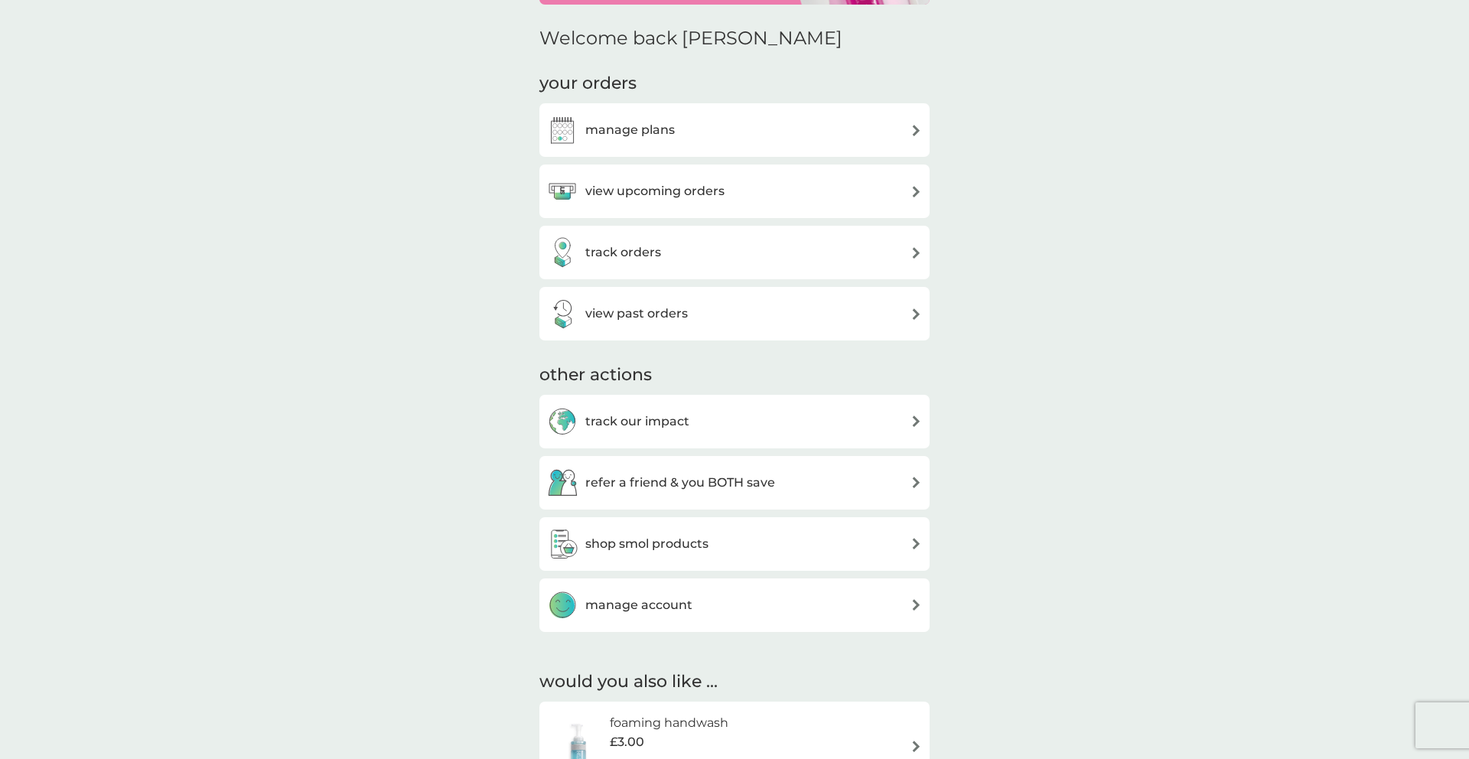
scroll to position [166, 0]
click at [709, 142] on div "manage plans" at bounding box center [734, 131] width 375 height 31
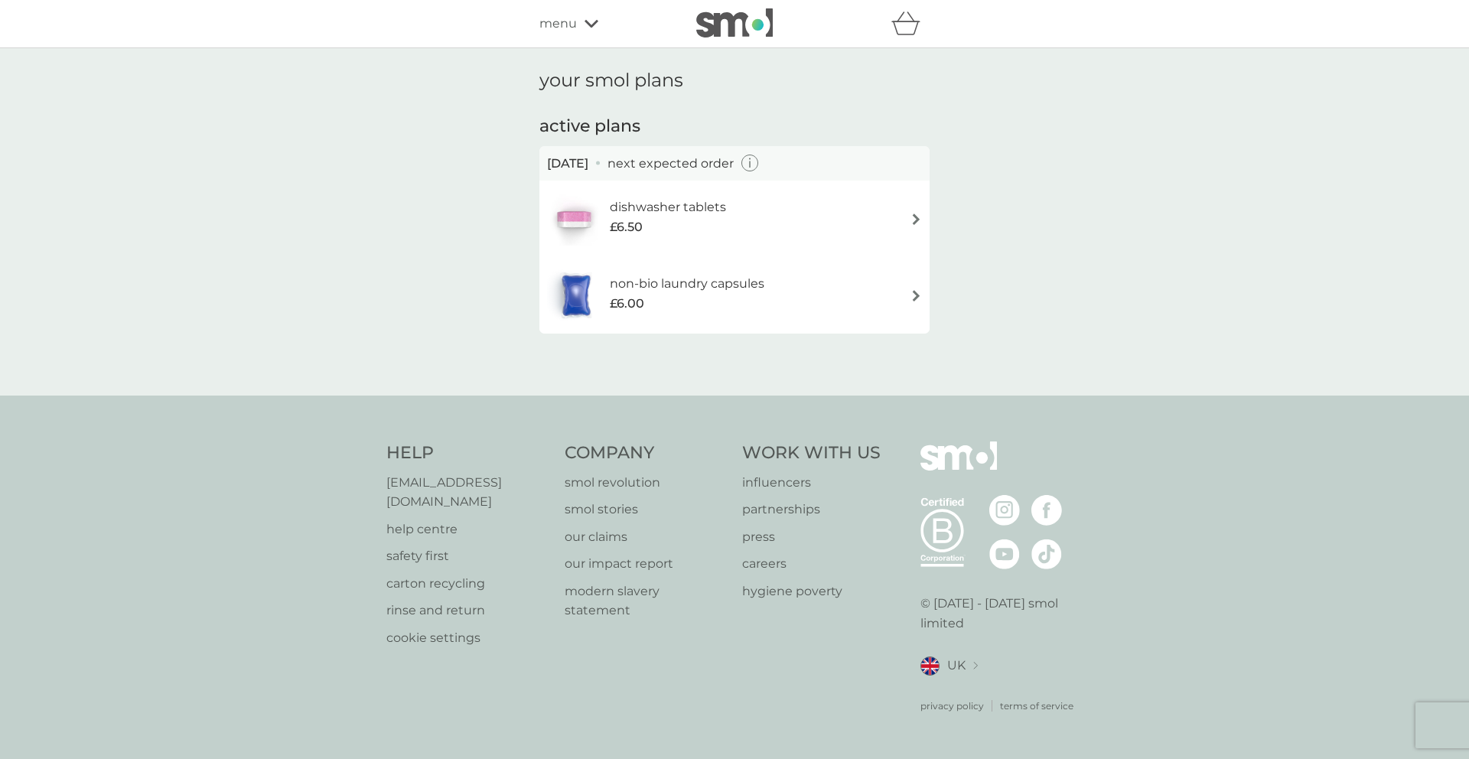
click at [673, 235] on div "£6.50" at bounding box center [668, 227] width 116 height 20
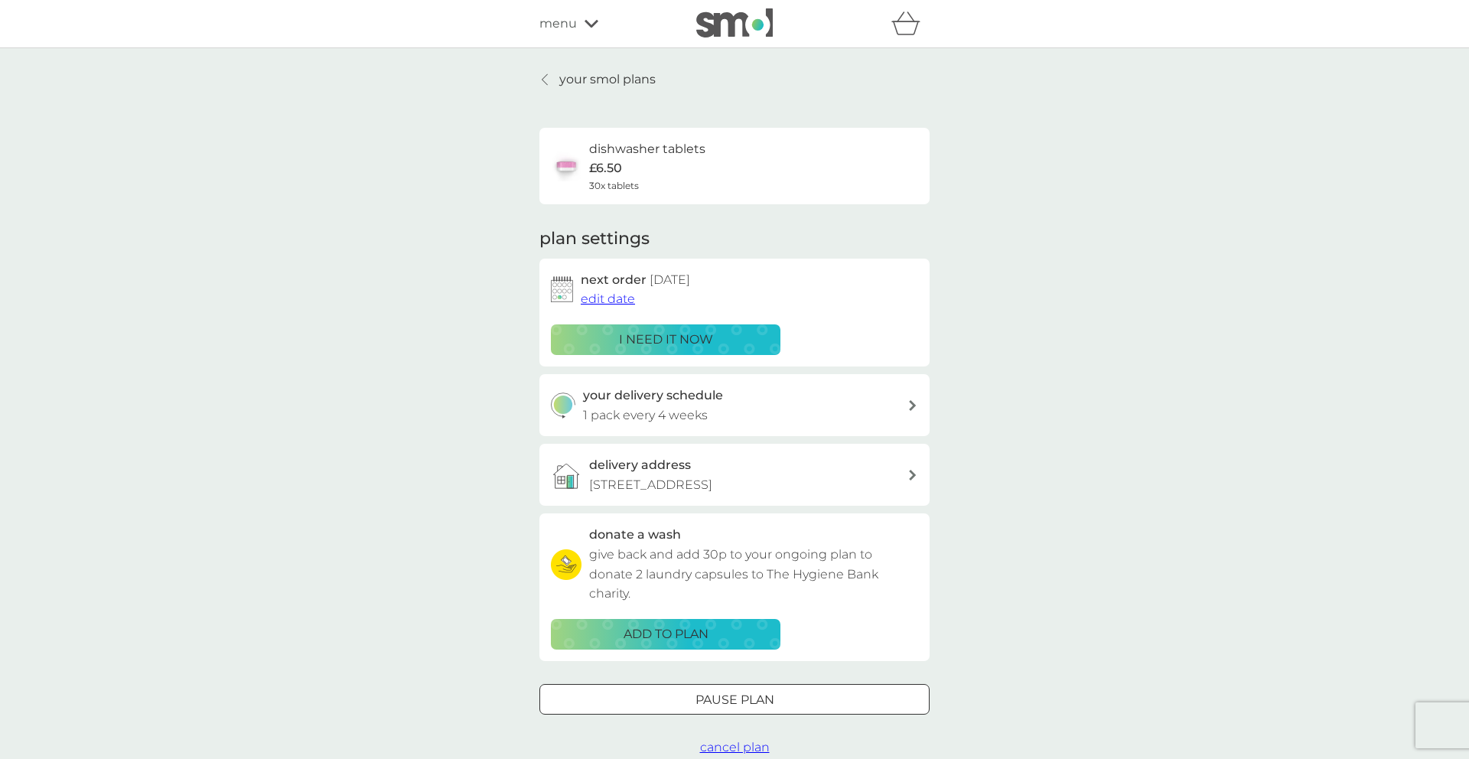
click at [809, 404] on div "your delivery schedule 1 pack every 4 weeks" at bounding box center [745, 405] width 325 height 39
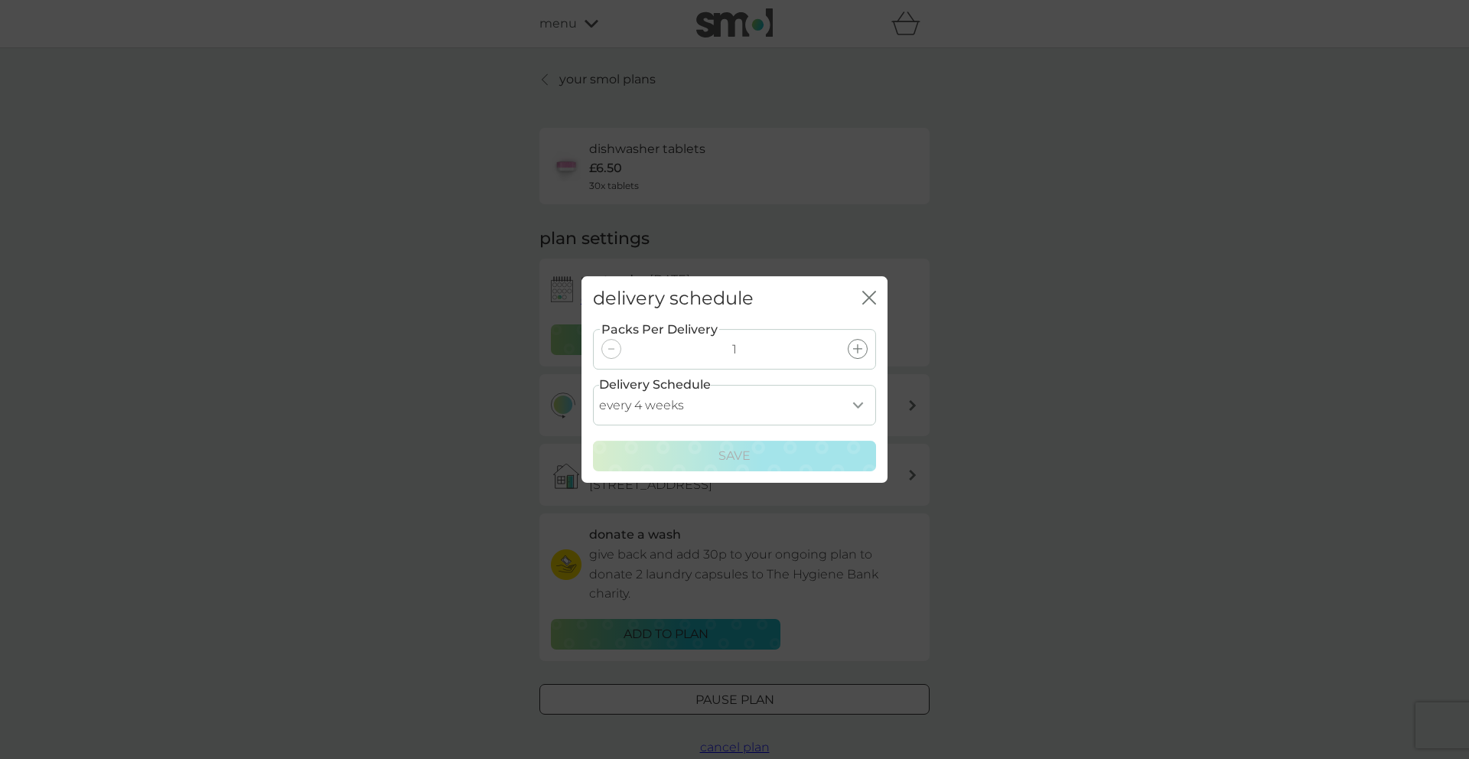
click at [838, 401] on select "every 1 week every 2 weeks every 3 weeks every 4 weeks every 5 weeks every 6 we…" at bounding box center [734, 405] width 283 height 41
select select "21"
click at [593, 385] on select "every 1 week every 2 weeks every 3 weeks every 4 weeks every 5 weeks every 6 we…" at bounding box center [734, 405] width 283 height 41
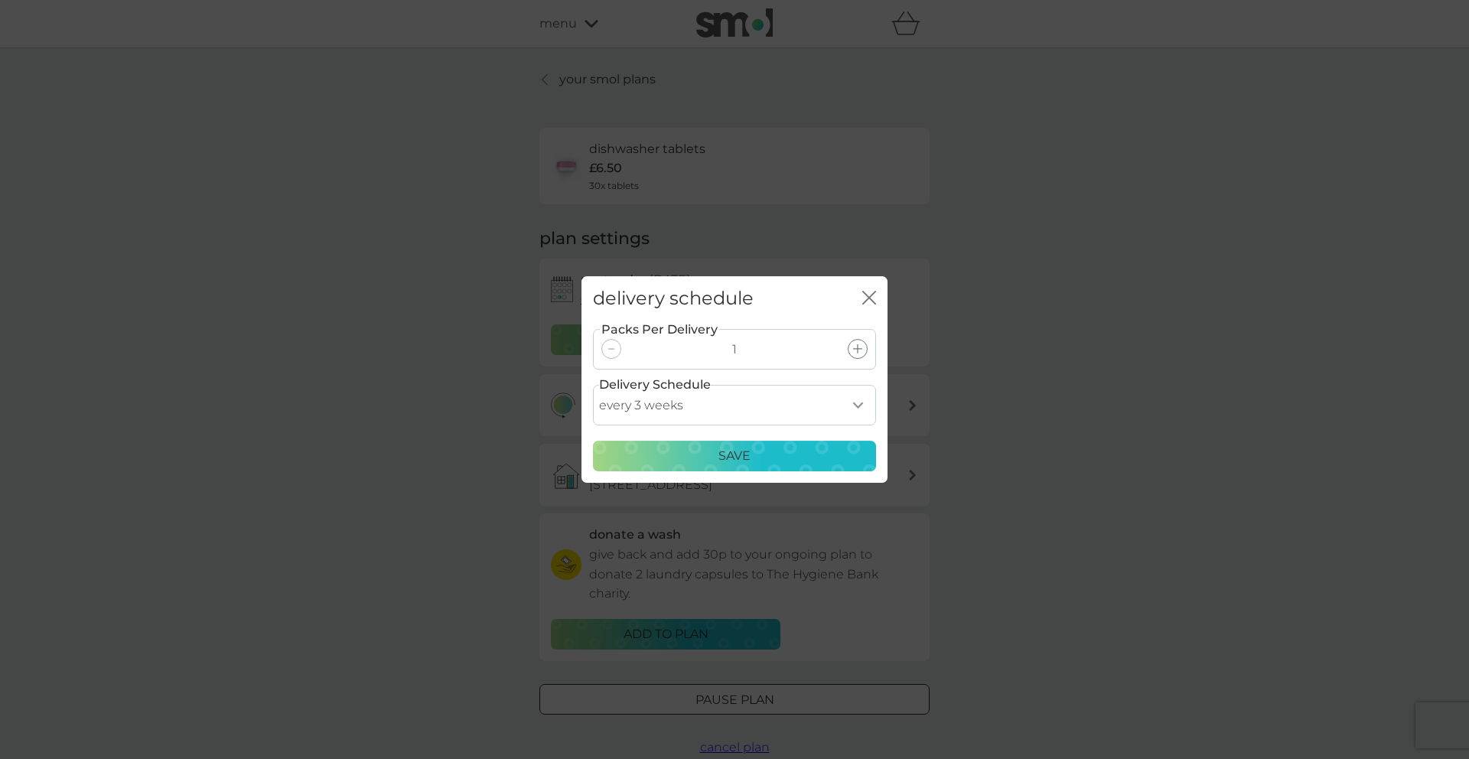
click at [696, 463] on div "Save" at bounding box center [734, 456] width 263 height 20
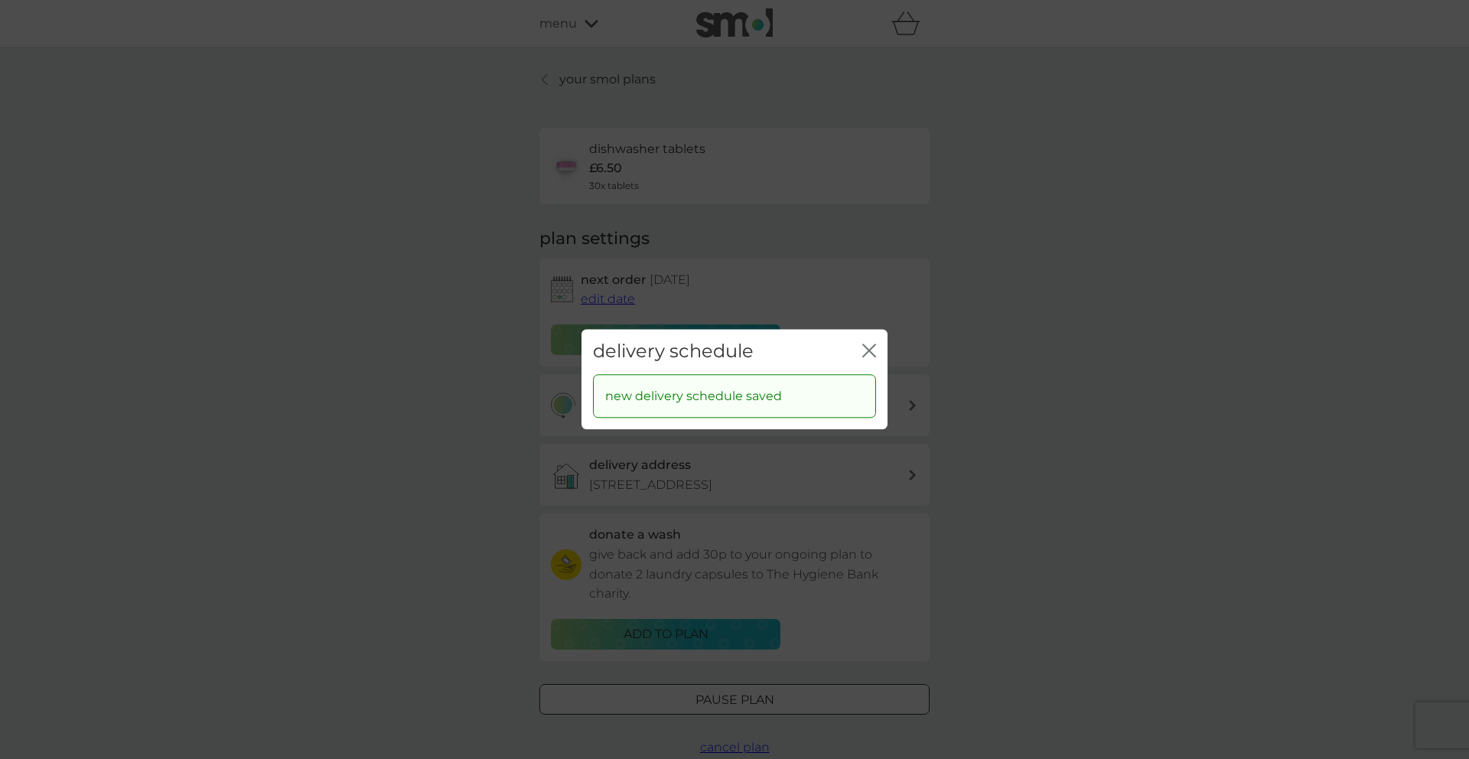
click at [870, 351] on icon "close" at bounding box center [872, 350] width 6 height 12
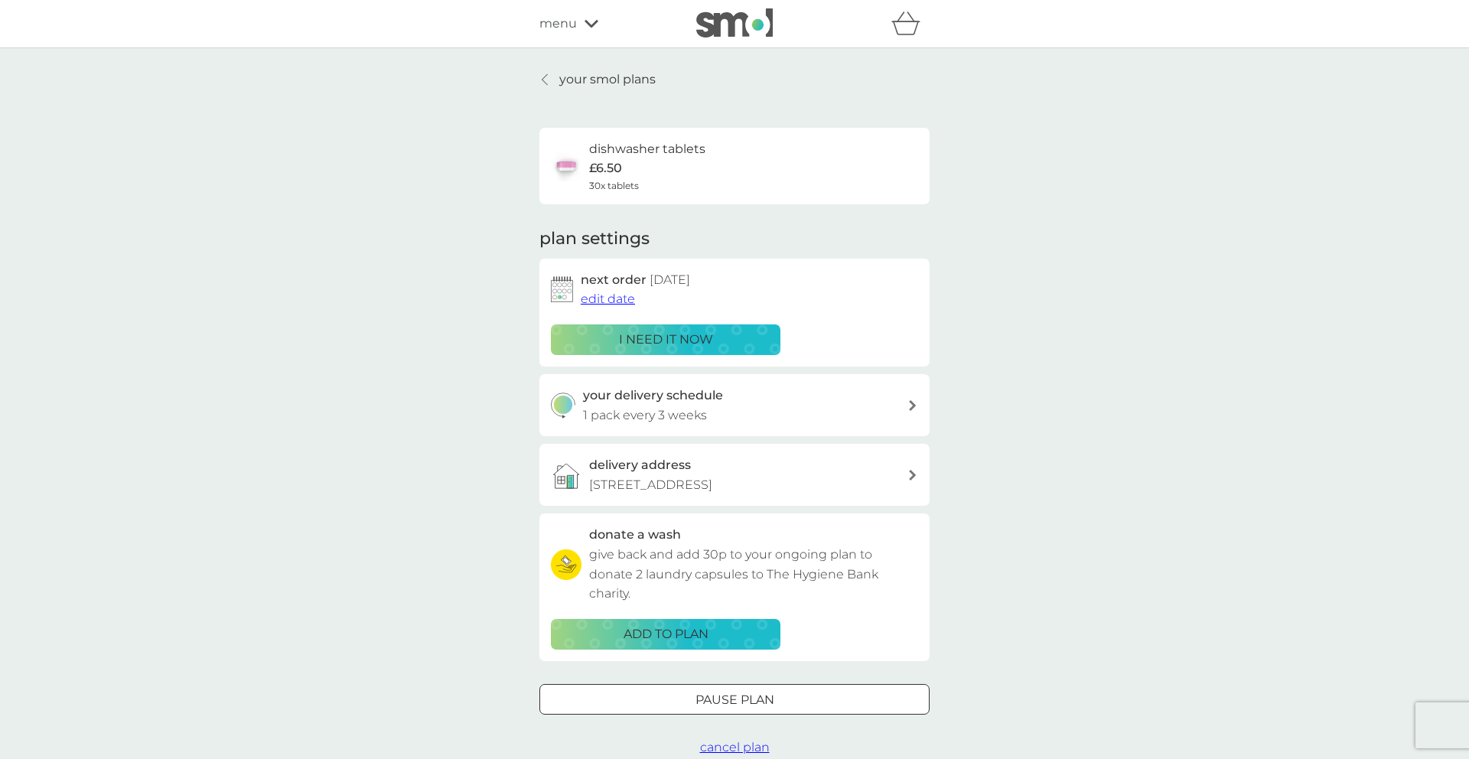
click at [573, 75] on p "your smol plans" at bounding box center [607, 80] width 96 height 20
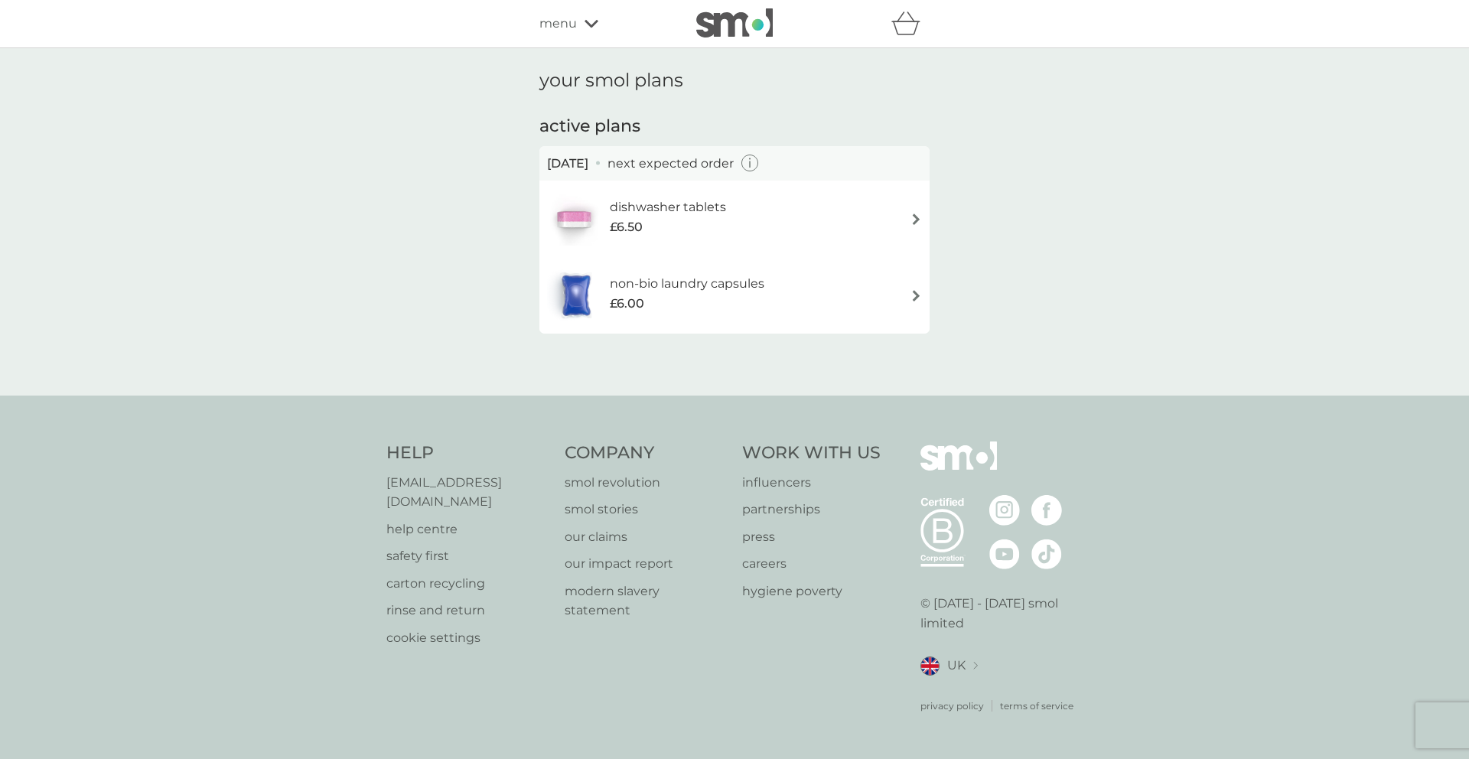
click at [559, 17] on span "menu" at bounding box center [557, 24] width 37 height 20
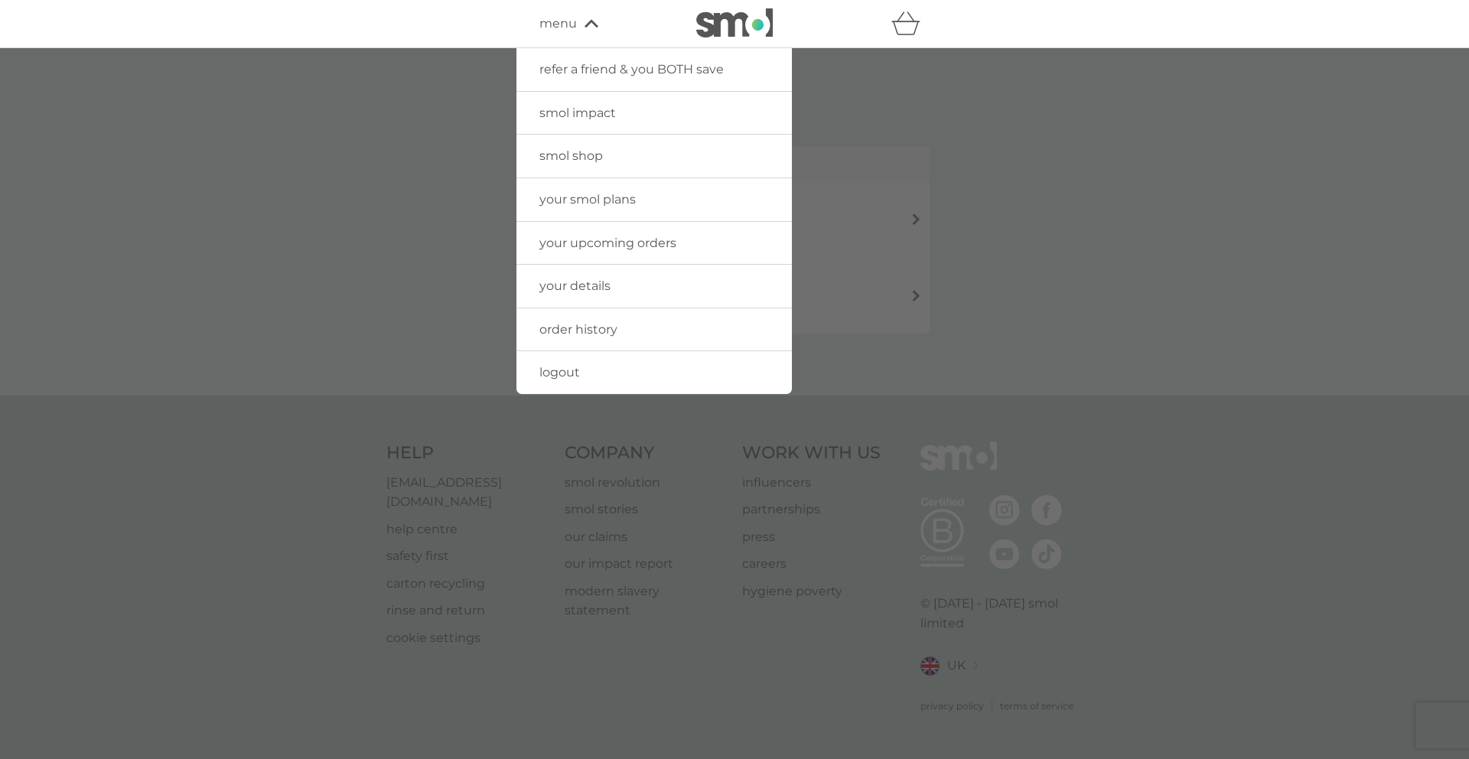
click at [581, 198] on span "your smol plans" at bounding box center [587, 199] width 96 height 15
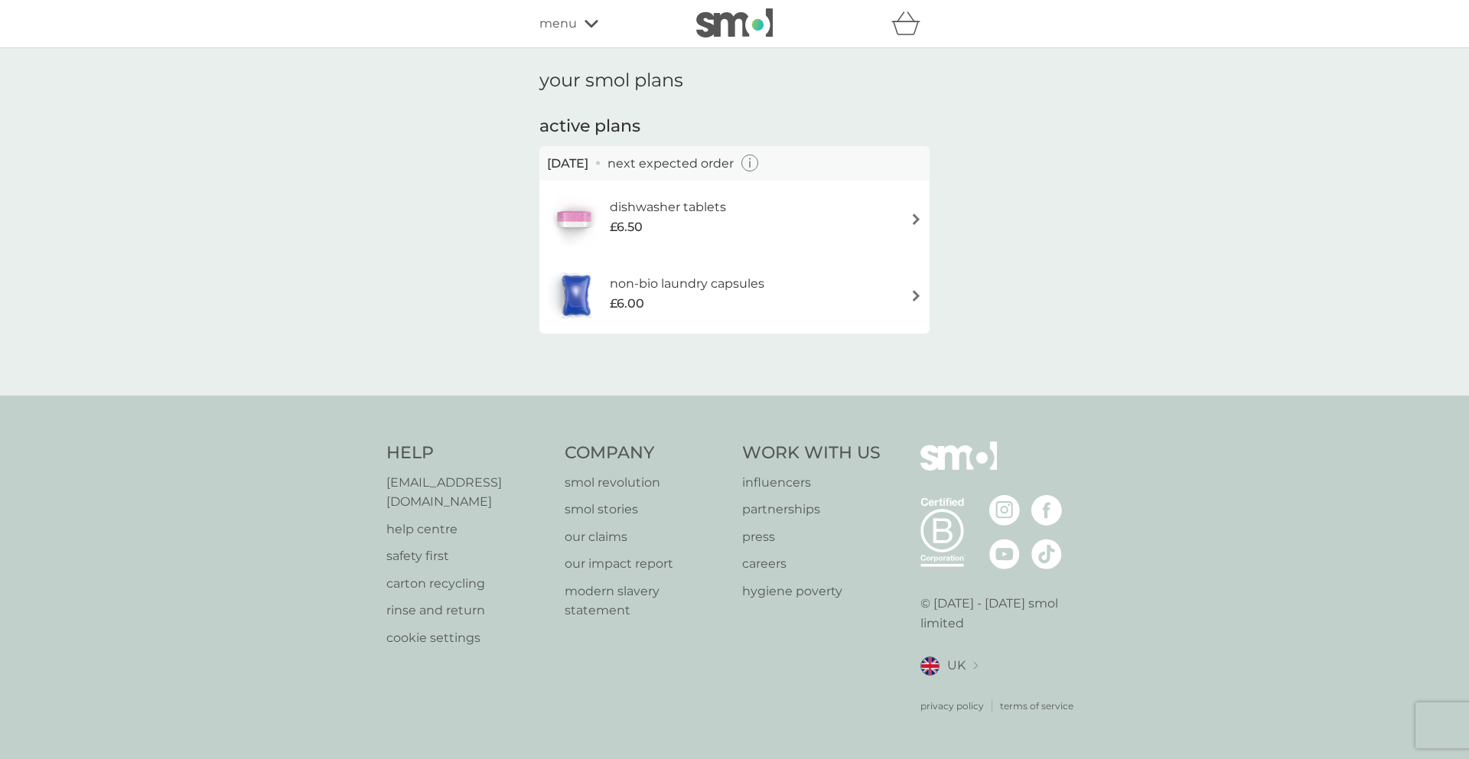
click at [571, 32] on span "menu" at bounding box center [557, 24] width 37 height 20
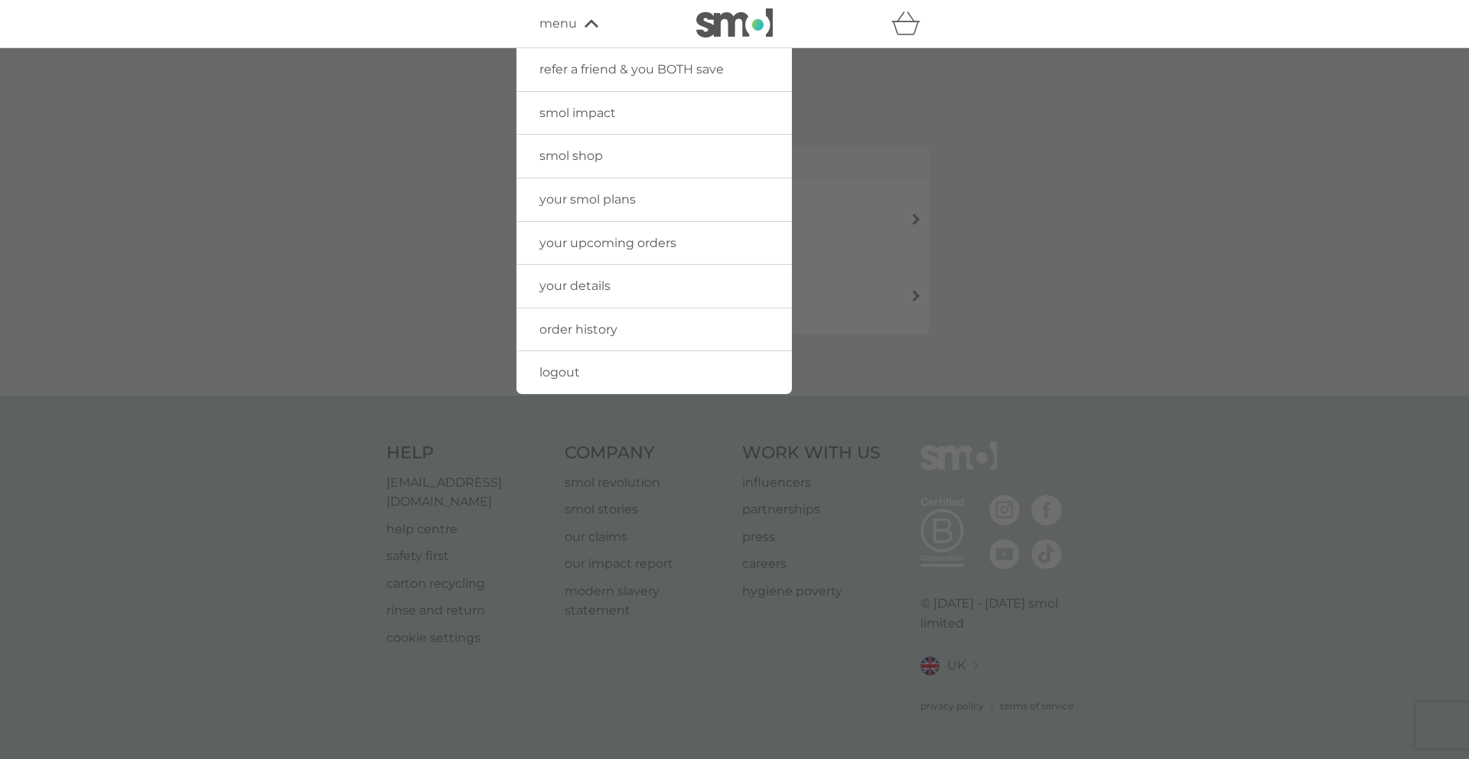
click at [580, 114] on span "smol impact" at bounding box center [577, 113] width 77 height 15
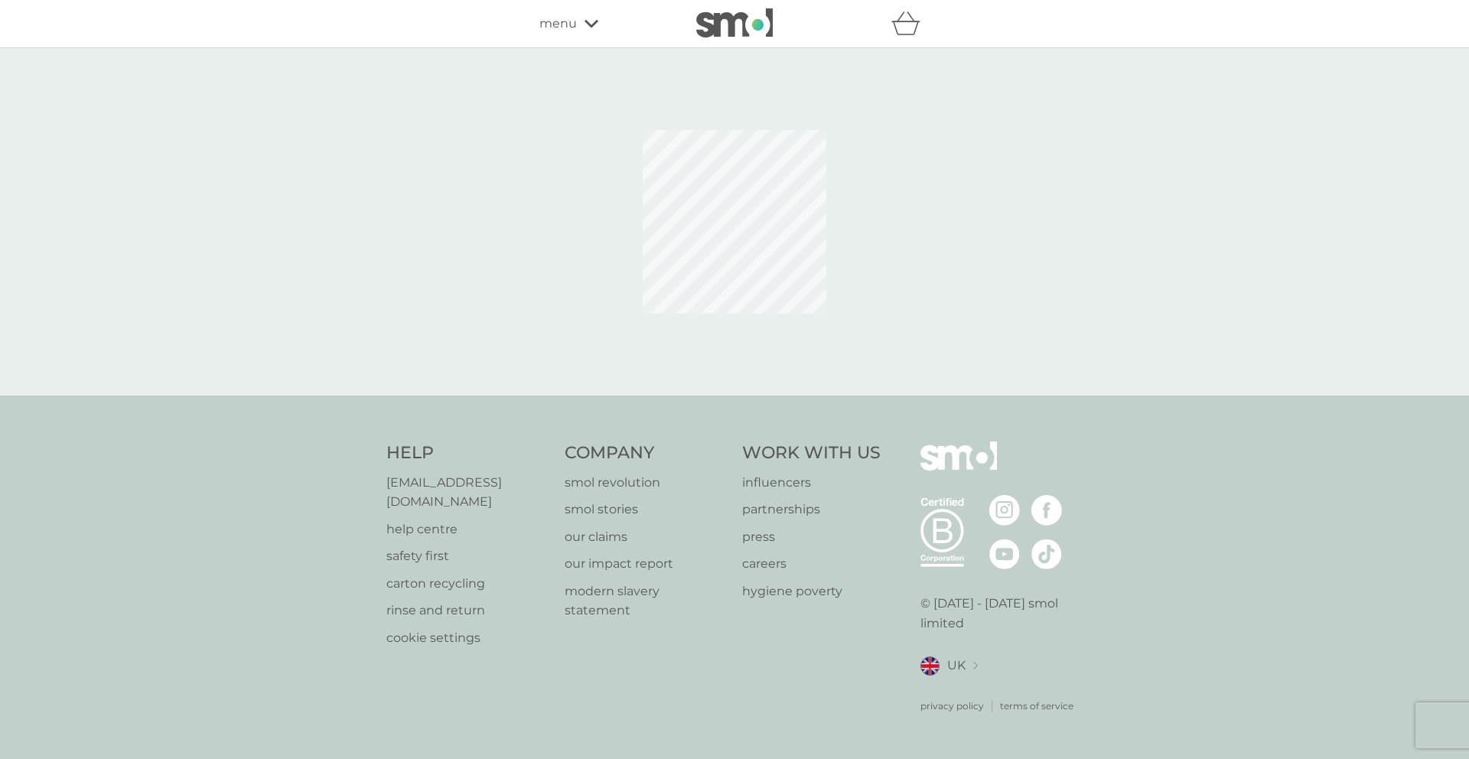
click at [565, 25] on span "menu" at bounding box center [557, 24] width 37 height 20
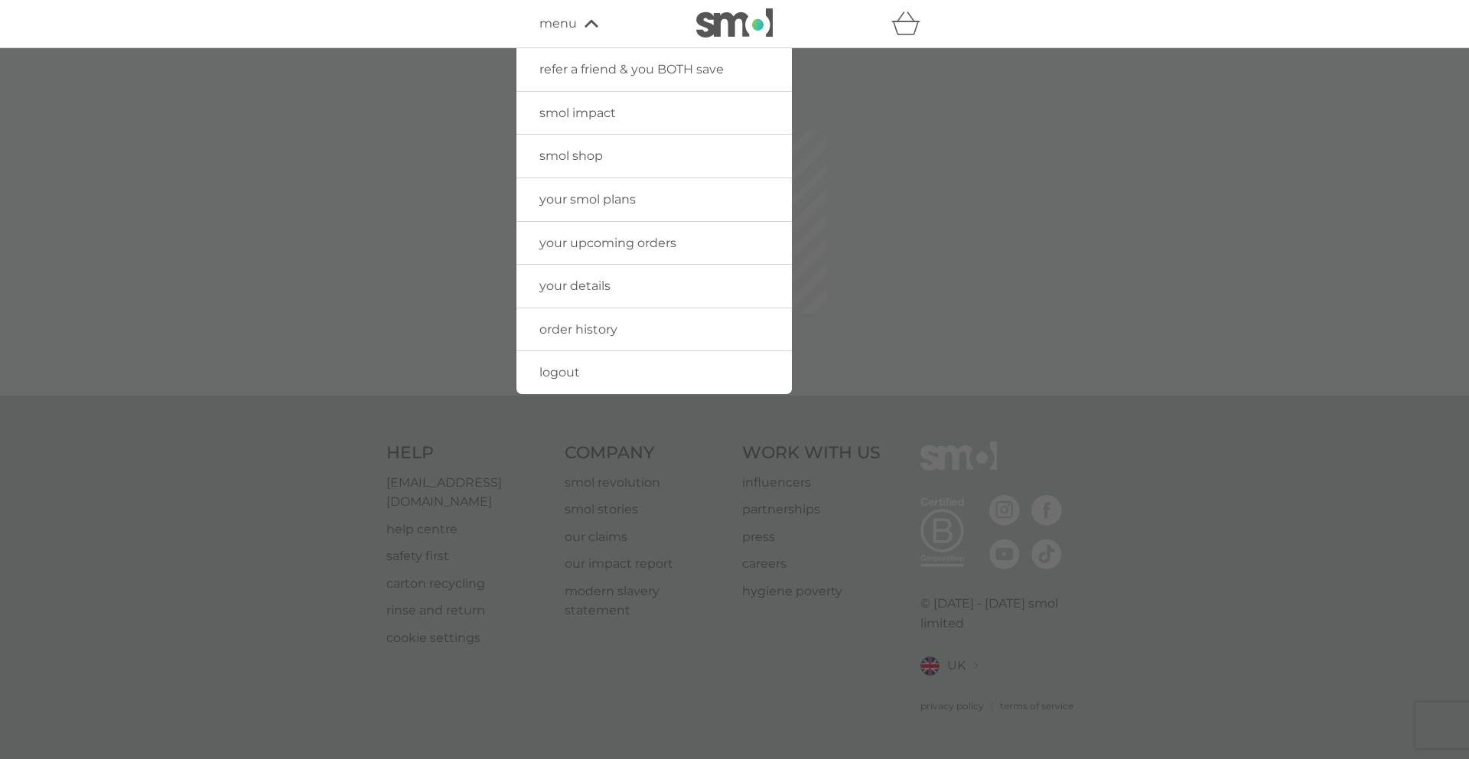
click at [602, 156] on span "smol shop" at bounding box center [571, 155] width 64 height 15
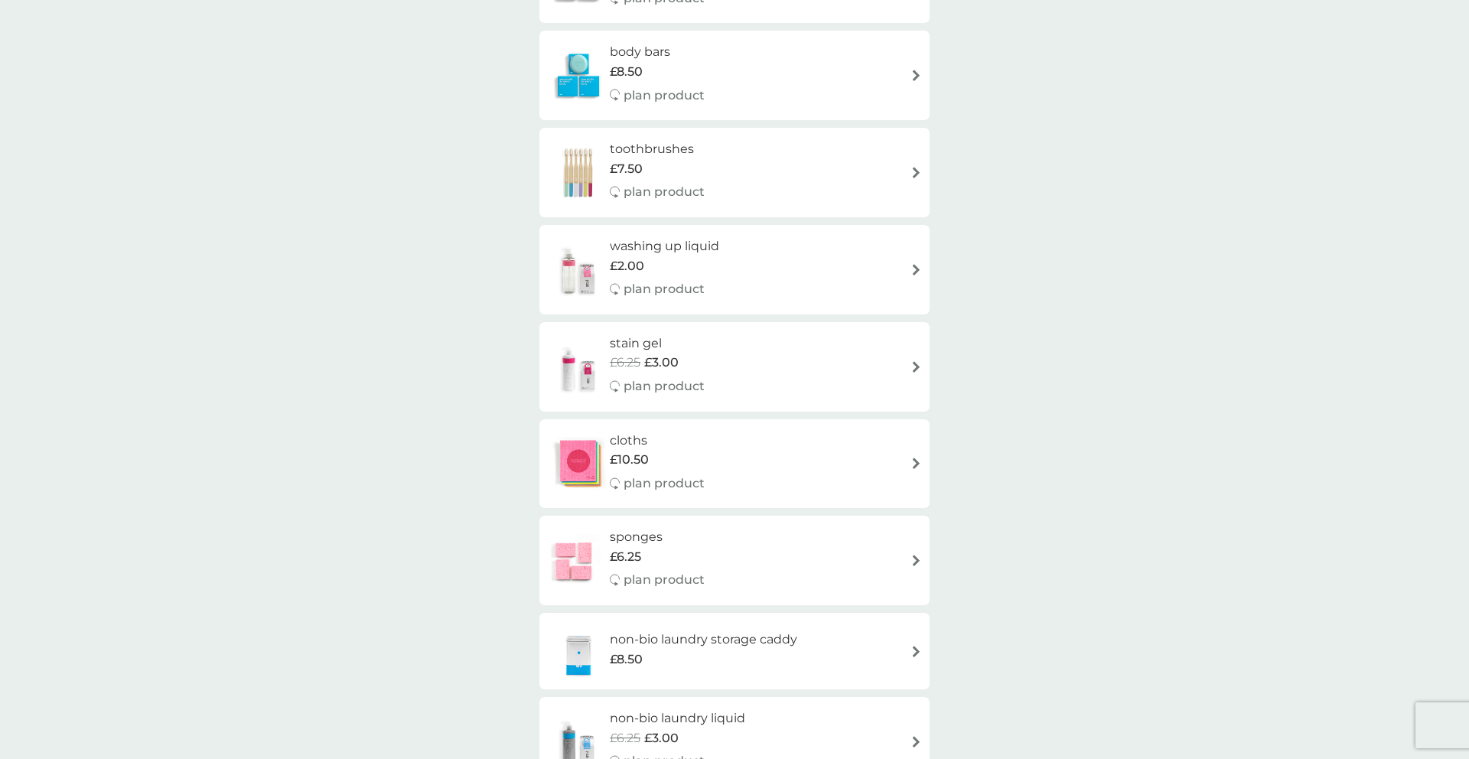
scroll to position [1462, 0]
click at [687, 249] on h6 "washing up liquid" at bounding box center [664, 245] width 109 height 20
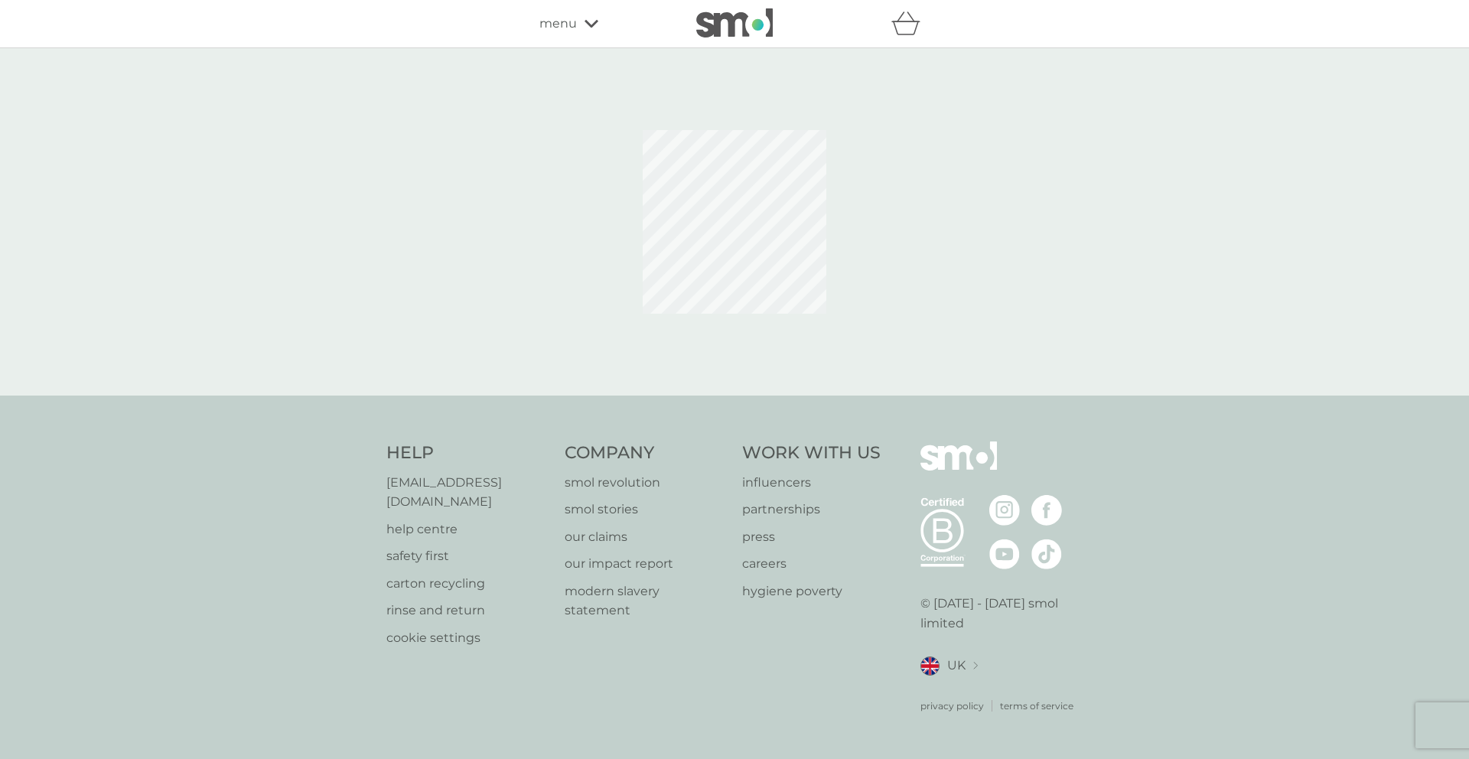
select select "112"
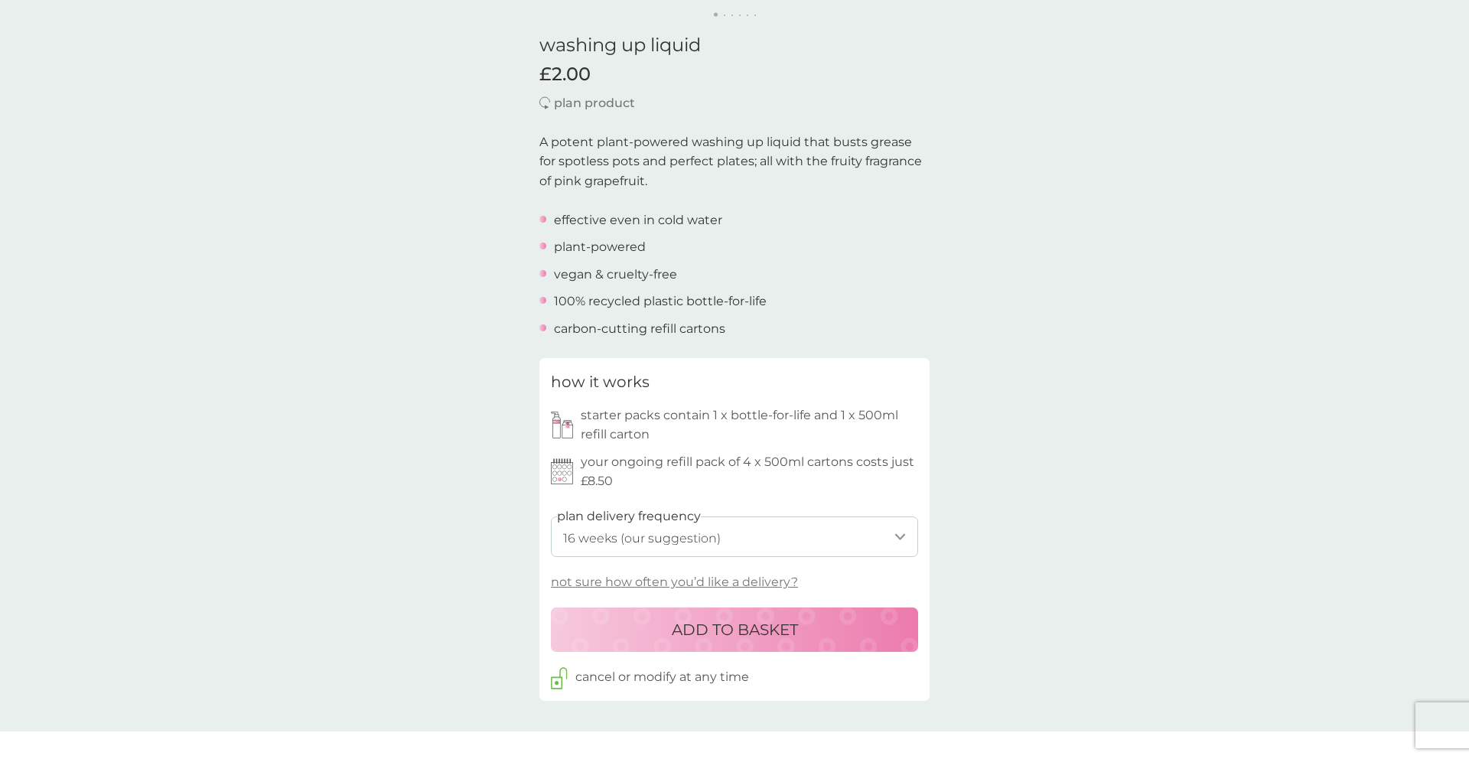
scroll to position [404, 0]
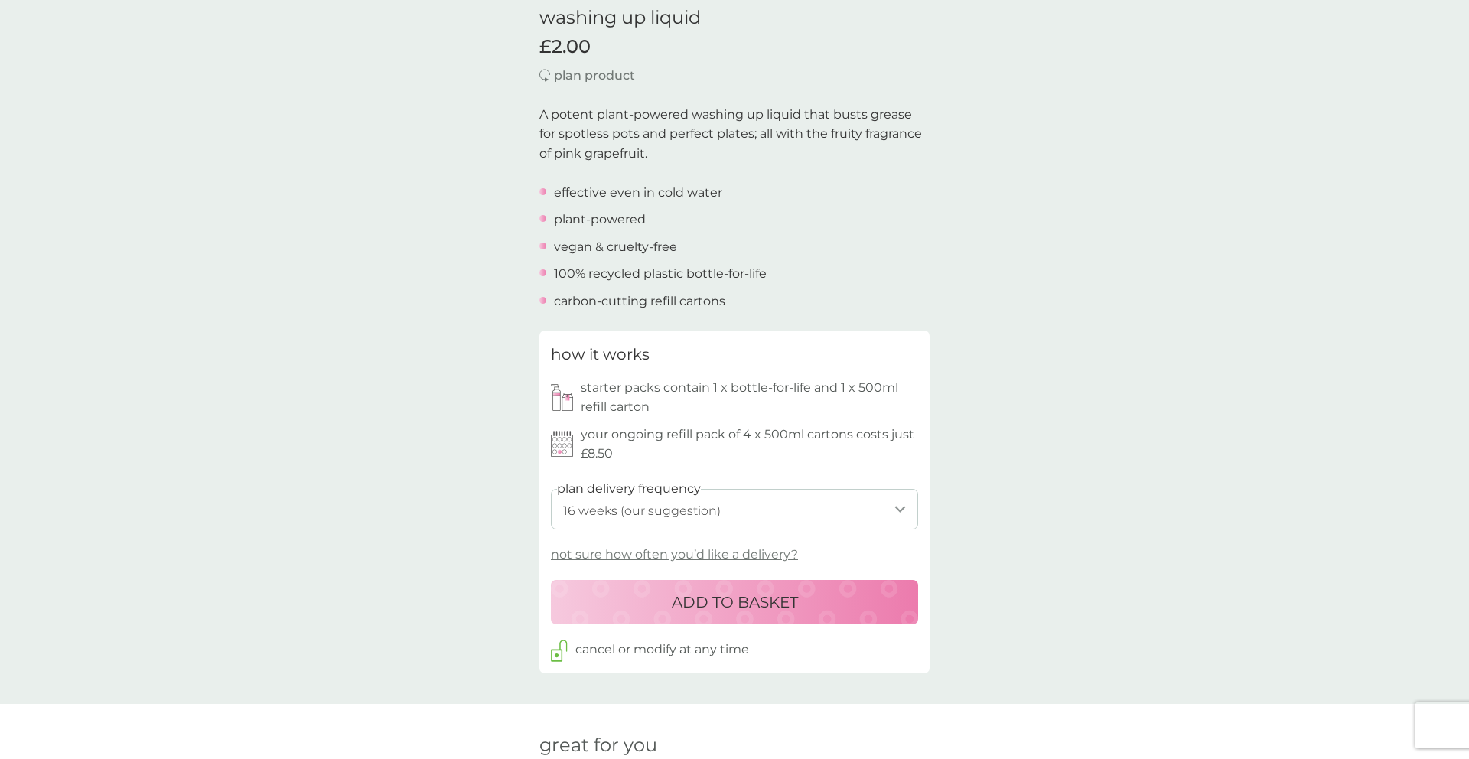
click at [764, 503] on select "1 week 2 weeks 3 weeks 4 weeks 5 weeks 6 weeks 7 weeks 8 weeks 9 weeks 10 weeks…" at bounding box center [734, 509] width 367 height 41
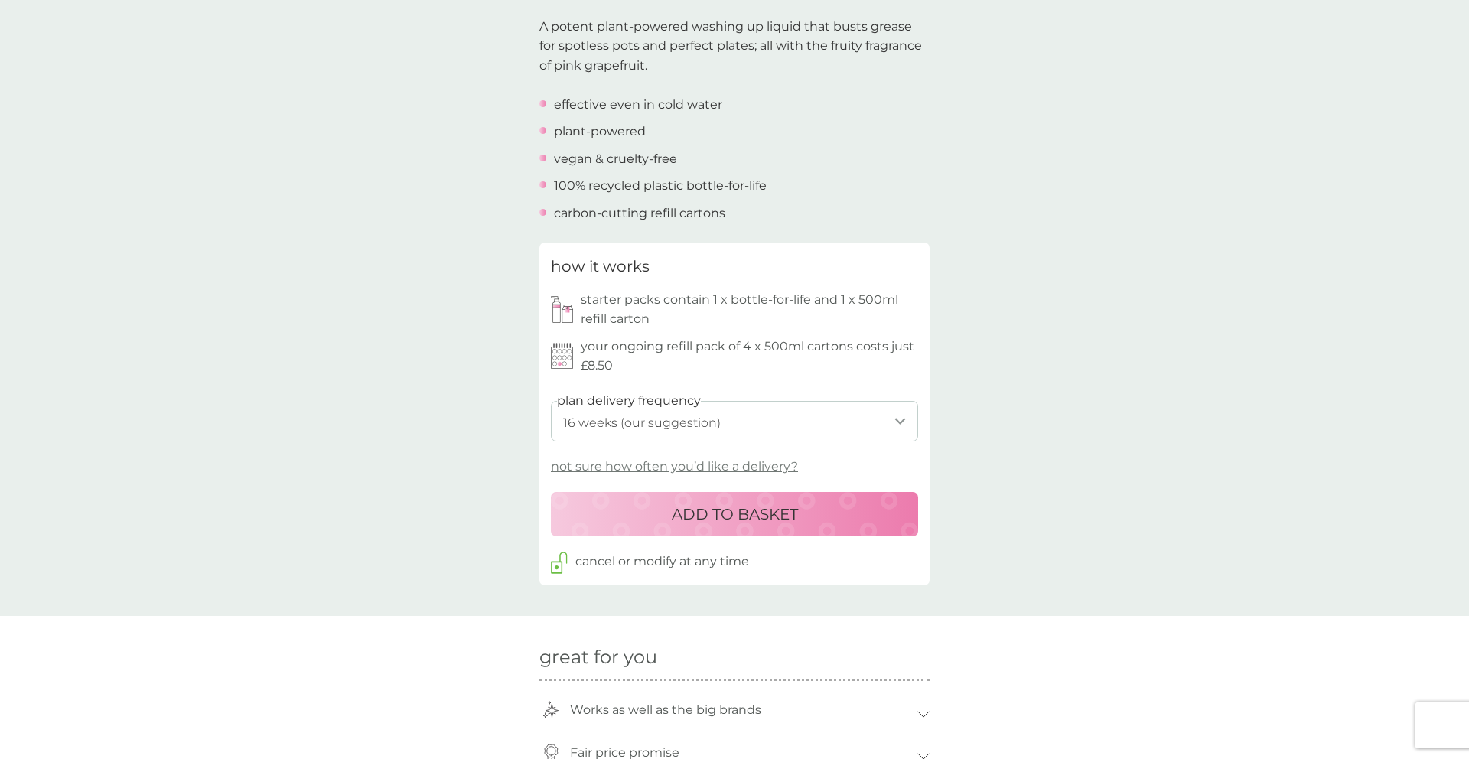
scroll to position [411, 0]
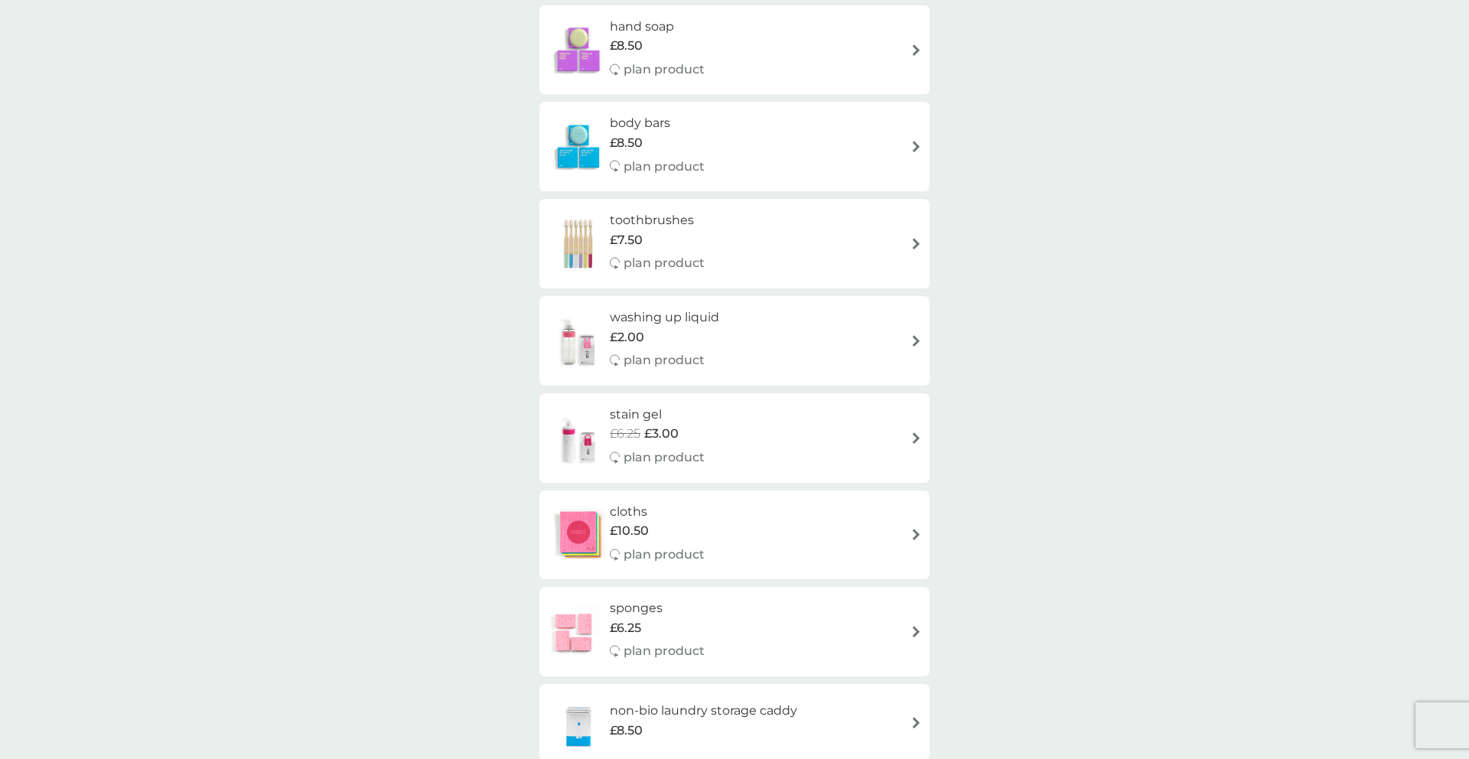
scroll to position [1387, 0]
click at [702, 429] on div "£6.25 £3.00" at bounding box center [657, 436] width 95 height 20
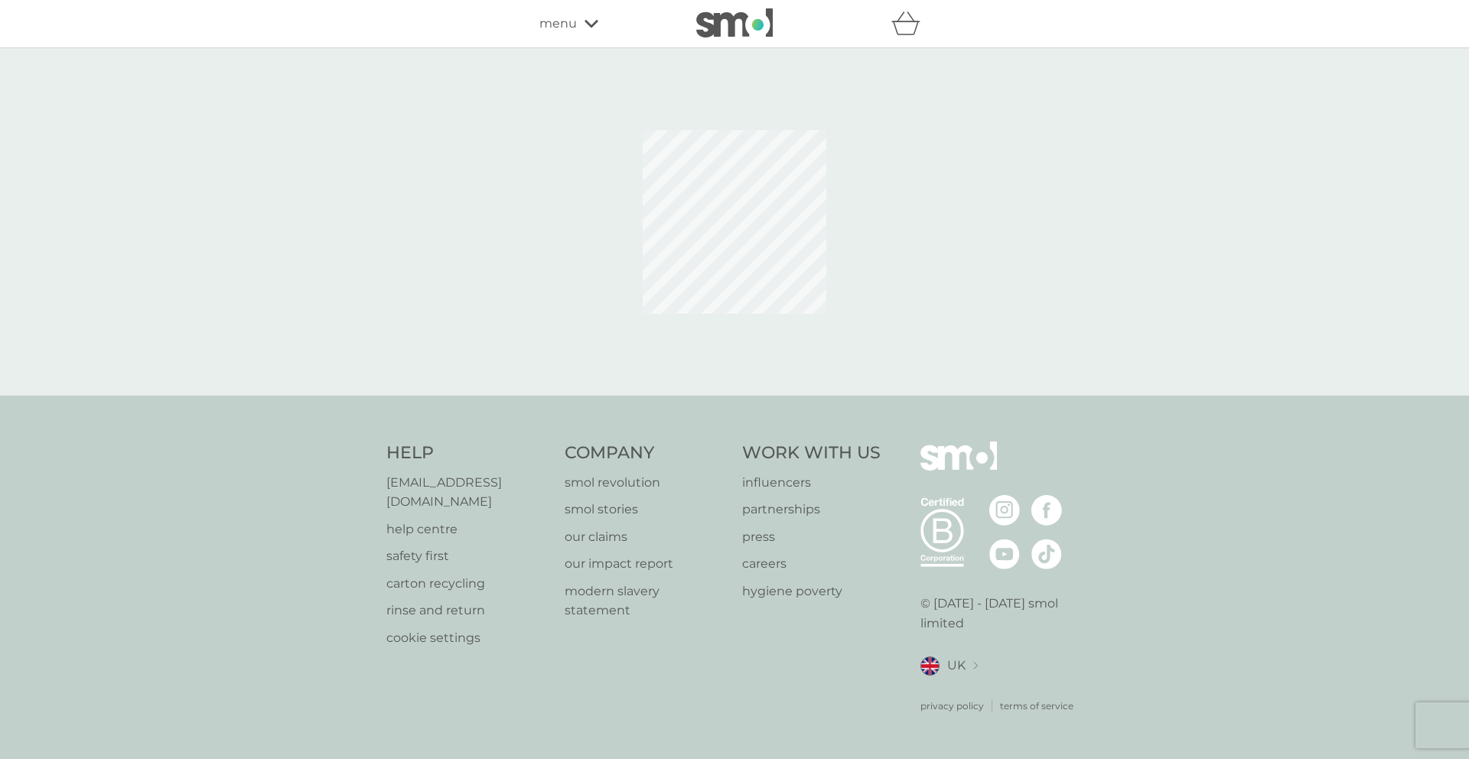
select select "182"
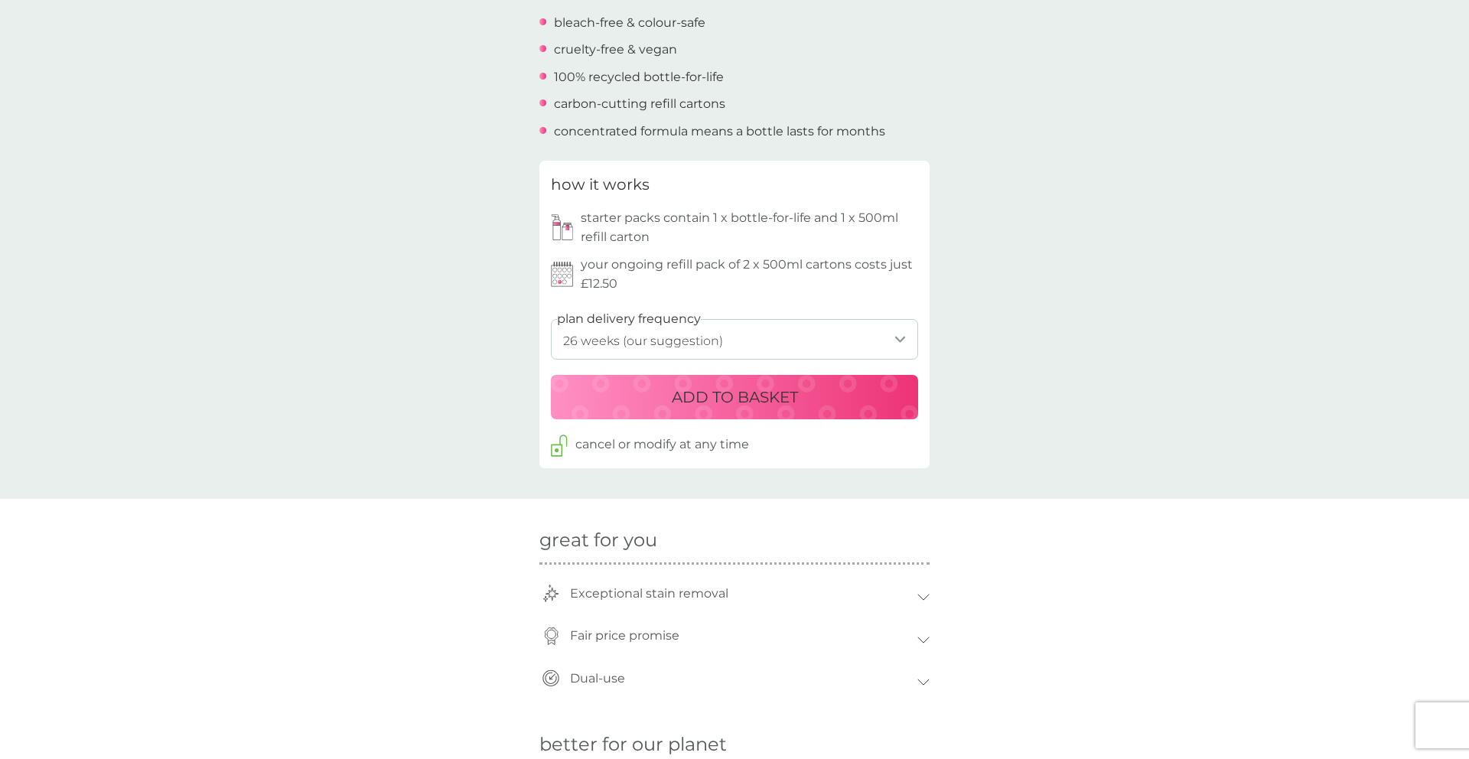
scroll to position [575, 0]
click at [731, 340] on select "1 week 2 weeks 3 weeks 4 weeks 5 weeks 6 weeks 7 weeks 8 weeks 9 weeks 10 weeks…" at bounding box center [734, 338] width 367 height 41
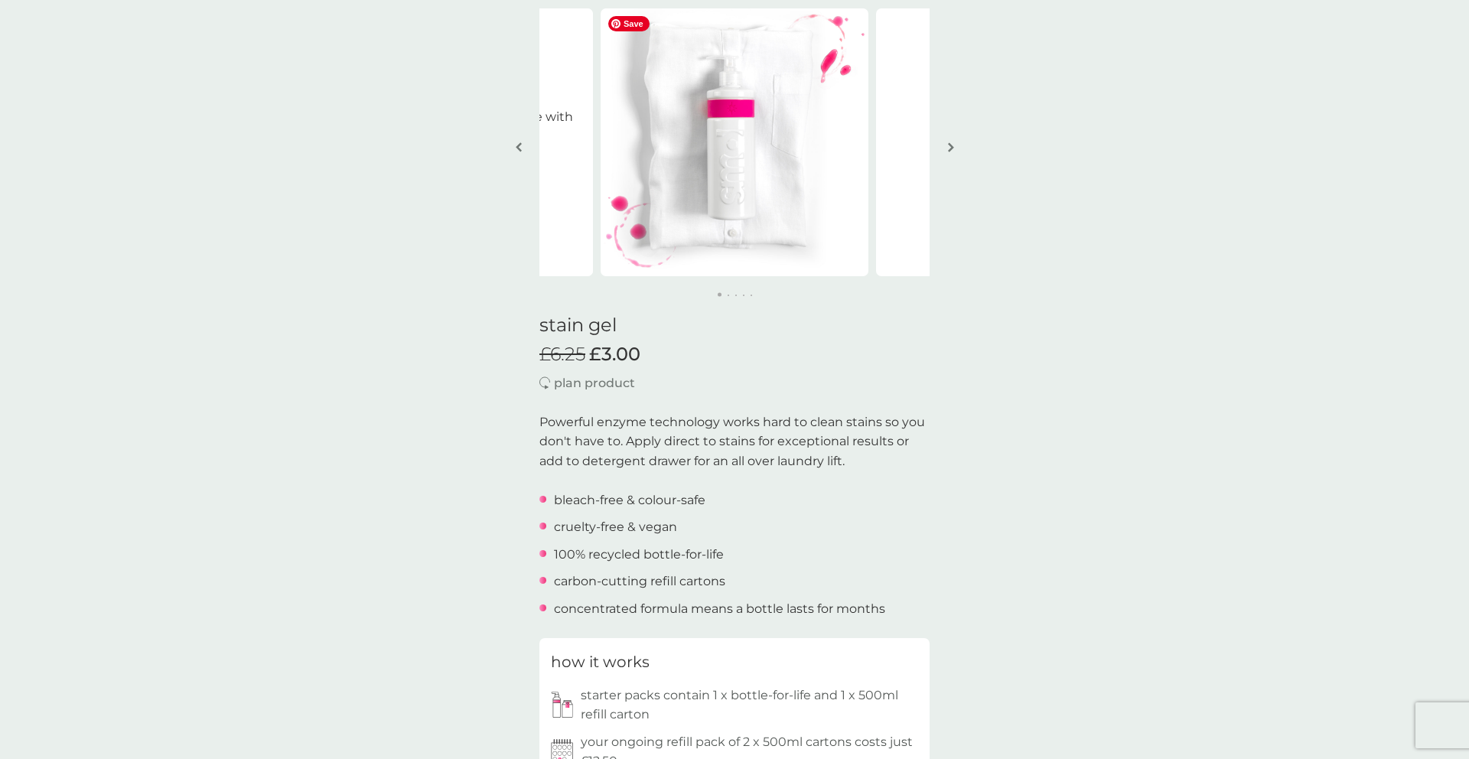
scroll to position [0, 0]
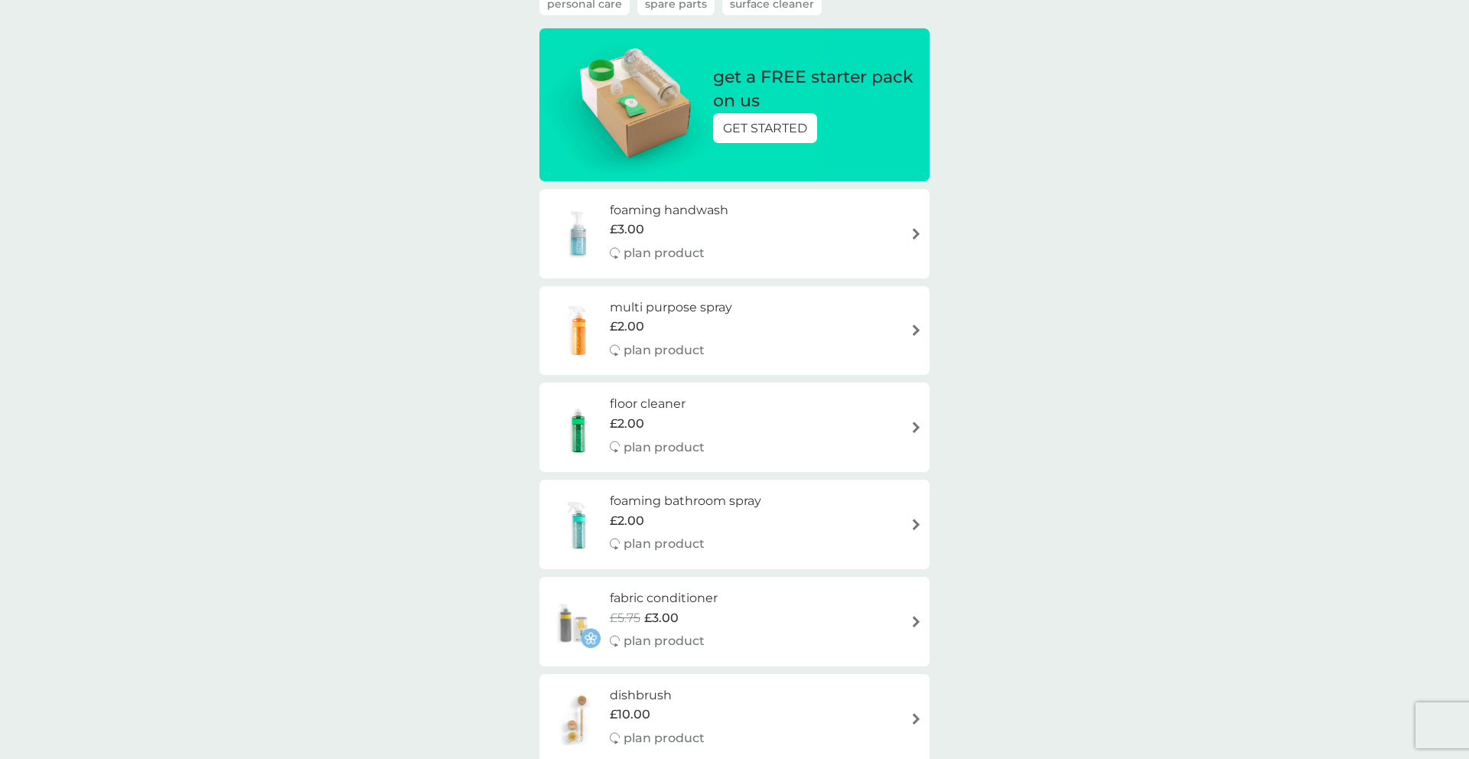
scroll to position [177, 0]
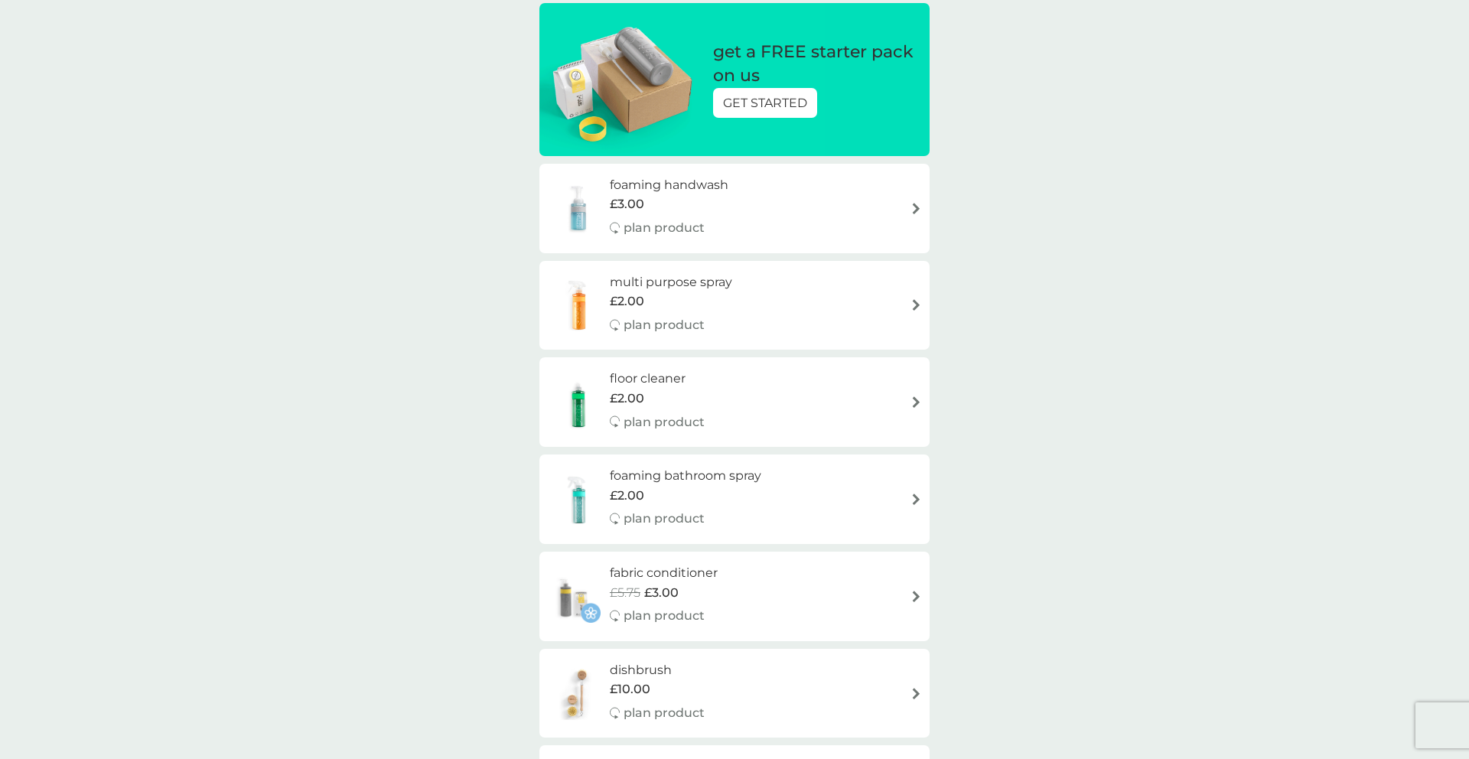
click at [747, 473] on h6 "foaming bathroom spray" at bounding box center [685, 476] width 151 height 20
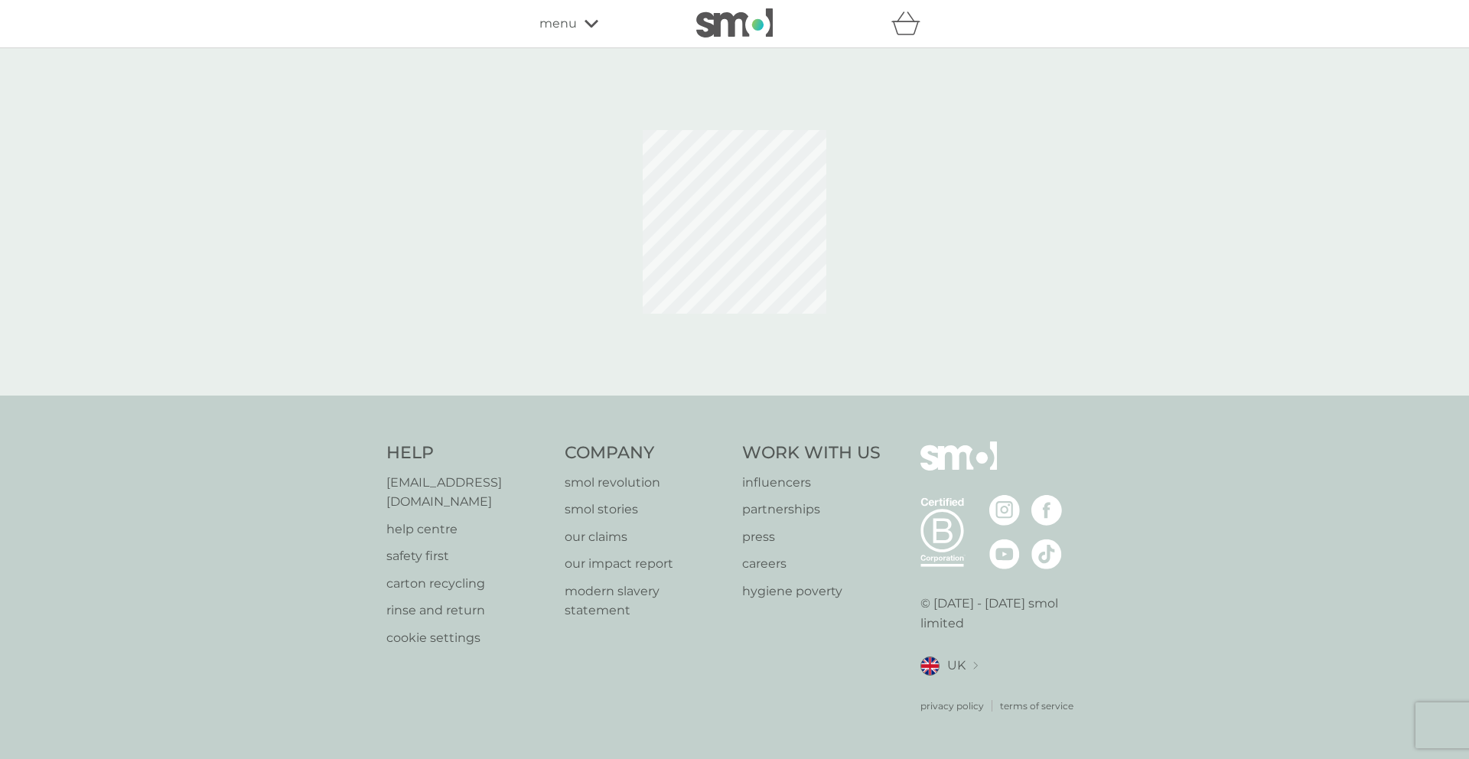
select select "182"
